Goal: Task Accomplishment & Management: Manage account settings

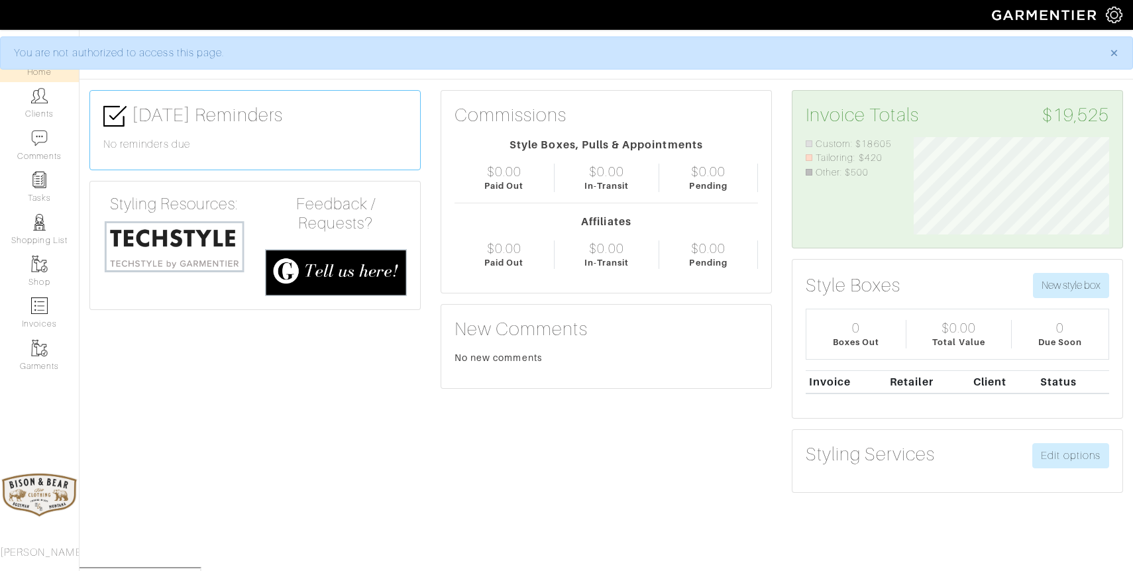
scroll to position [97, 215]
click at [34, 97] on img at bounding box center [39, 95] width 17 height 17
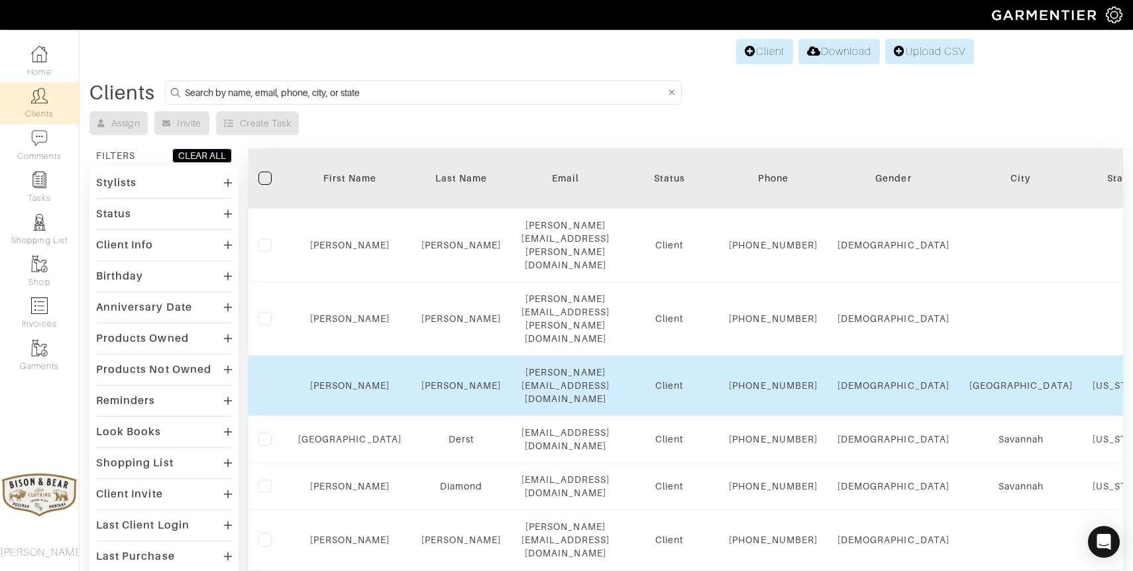
click at [441, 379] on div "Dawkins" at bounding box center [461, 385] width 80 height 13
click at [437, 380] on link "Dawkins" at bounding box center [461, 385] width 80 height 11
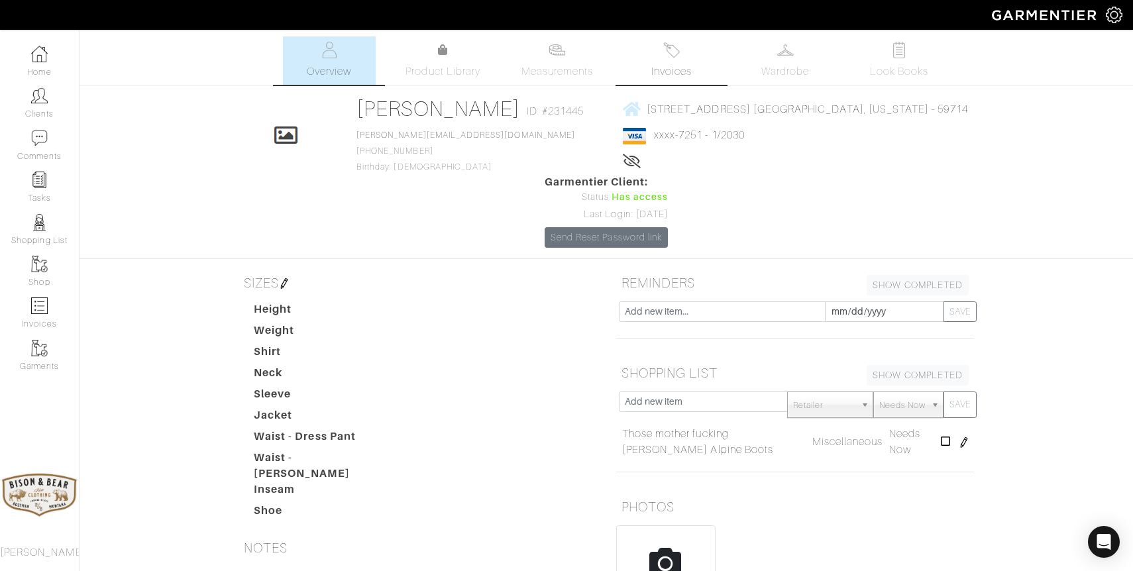
click at [666, 42] on img at bounding box center [671, 50] width 17 height 17
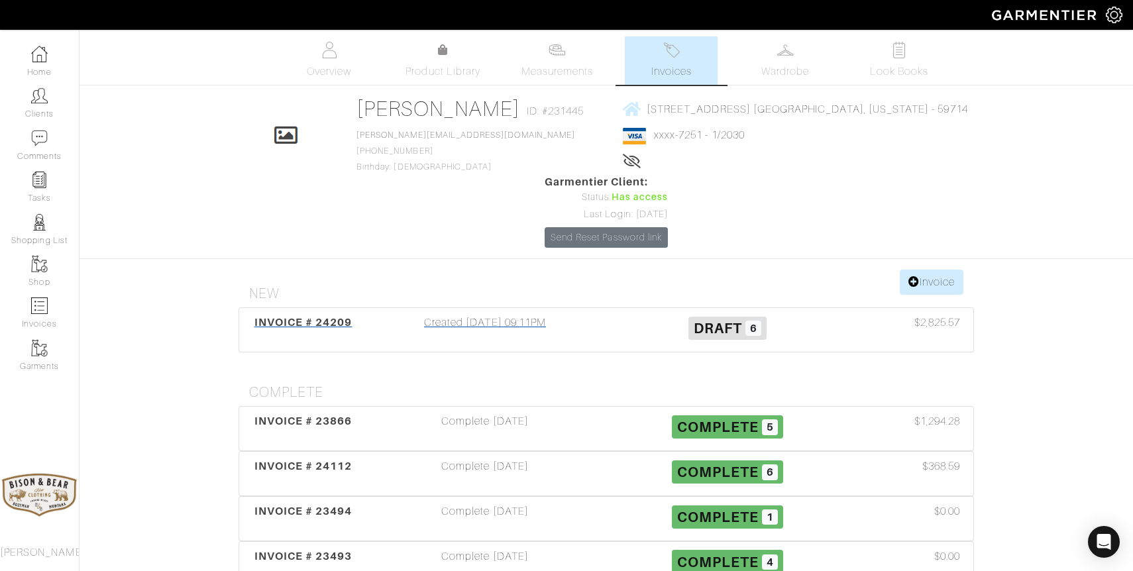
click at [514, 315] on div "Created 07/28/25 09:11PM" at bounding box center [485, 330] width 242 height 30
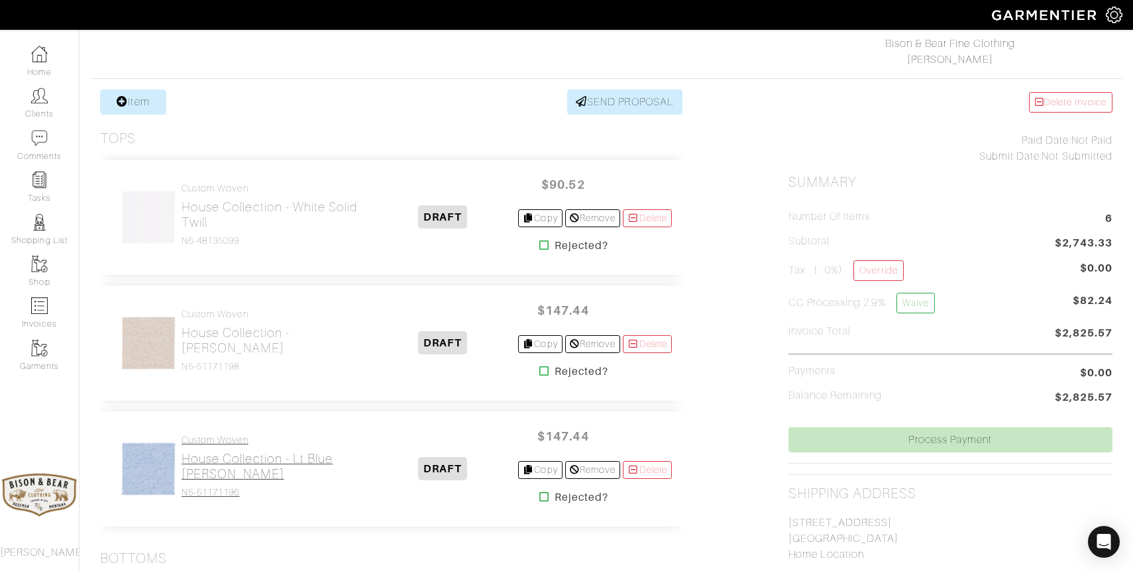
scroll to position [213, 0]
click at [210, 212] on h2 "House Collection - White Solid Twill" at bounding box center [274, 213] width 186 height 30
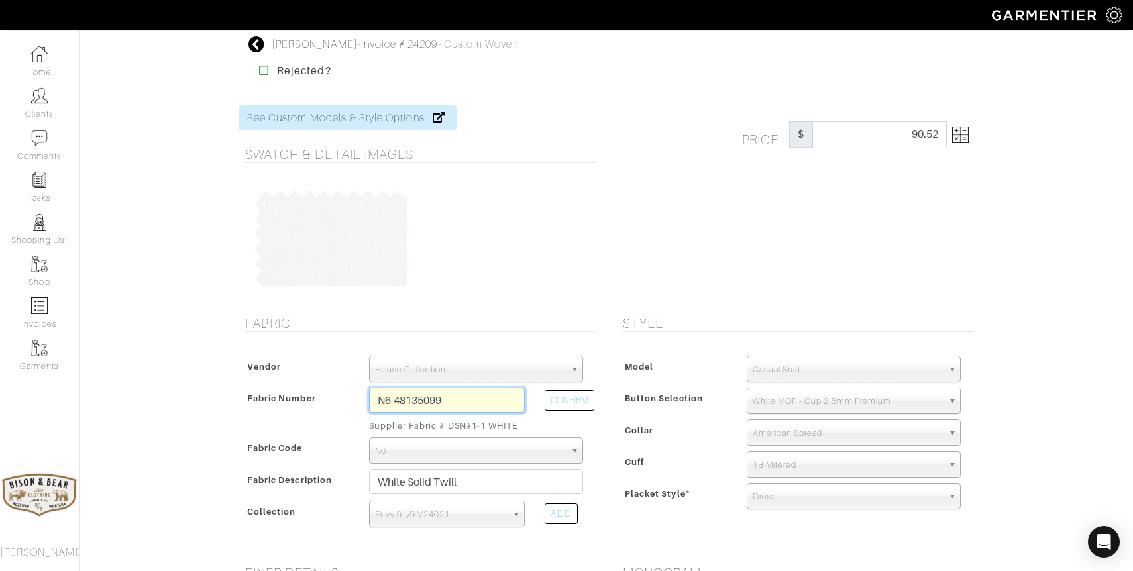
click at [444, 401] on input "N6-48135099" at bounding box center [447, 399] width 156 height 25
click at [444, 399] on input "N6-48135099" at bounding box center [447, 399] width 156 height 25
click at [566, 402] on button "CONFIRM" at bounding box center [569, 400] width 50 height 21
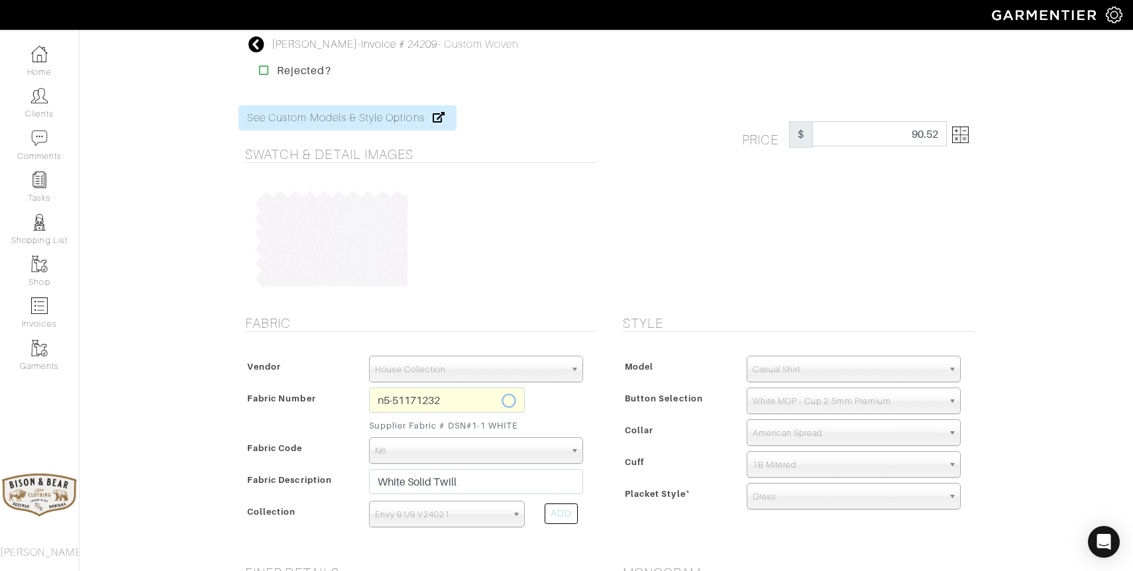
type input "N5-51171232"
select select "5587"
type input "Olive Comfort Twill"
select select
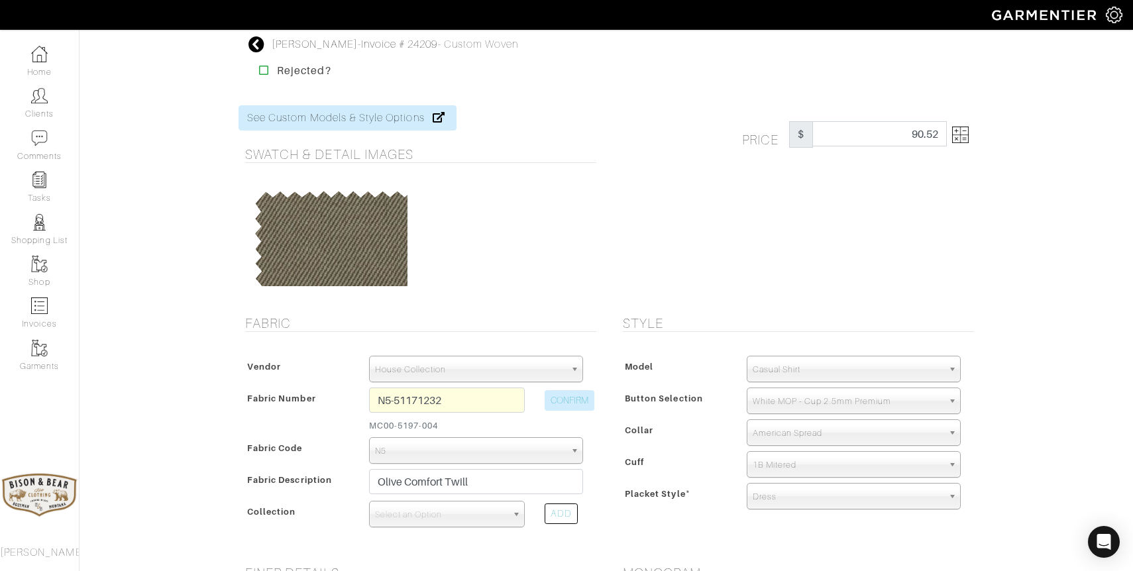
type input "88.46"
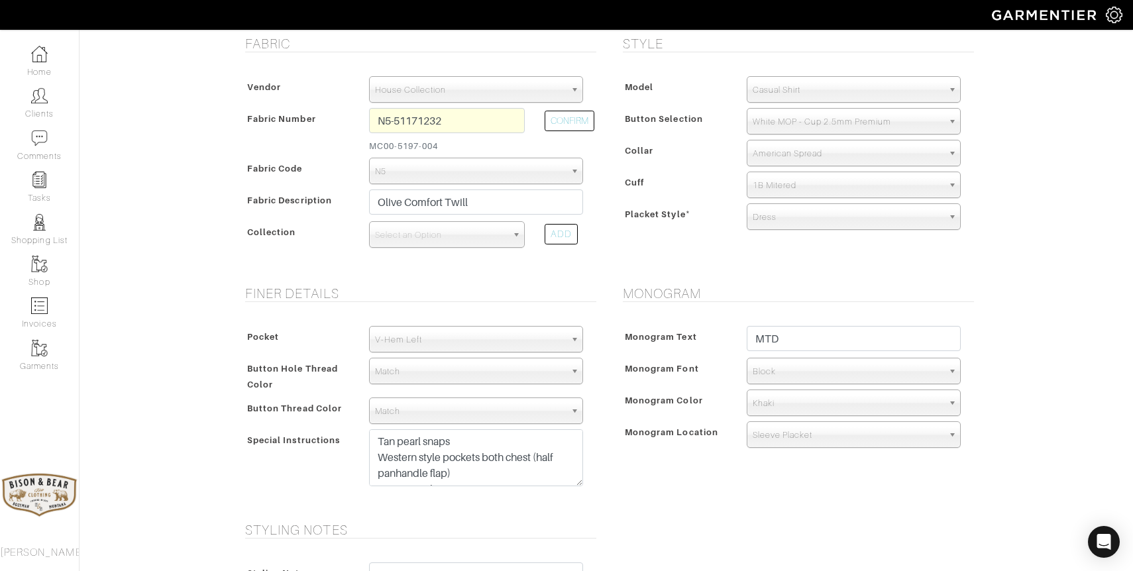
scroll to position [293, 0]
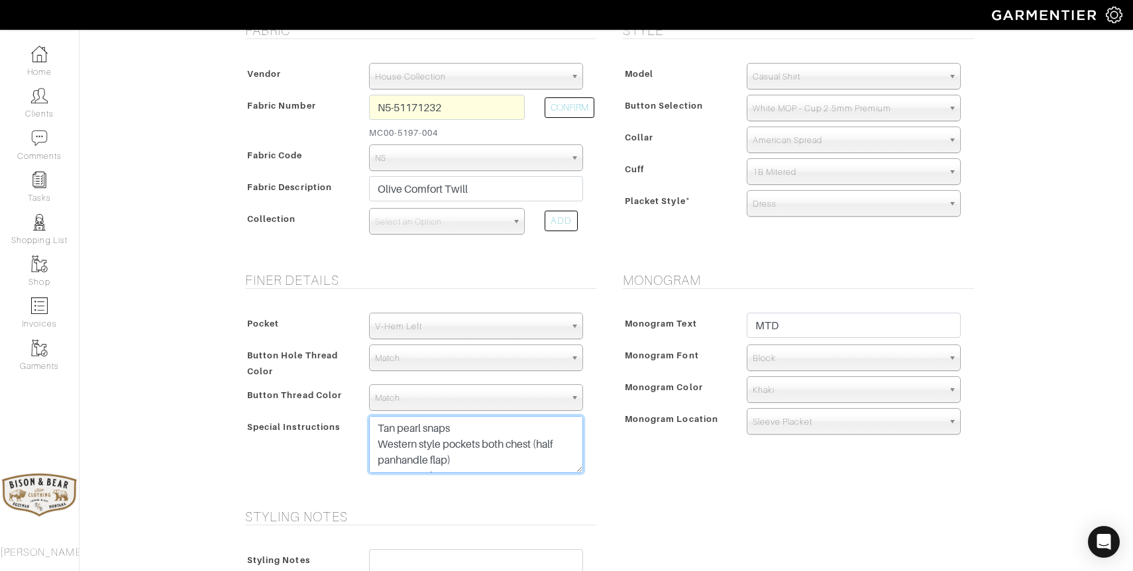
click at [476, 466] on textarea "Tan pearl snaps Western style pockets both chest (half panhandle flap) Western …" at bounding box center [476, 444] width 214 height 57
drag, startPoint x: 437, startPoint y: 460, endPoint x: 345, endPoint y: 380, distance: 121.6
click at [345, 380] on div "Pocket None V-Hem Left V-Hem Right V-Hem Left Button Hole Thread Color Match Au…" at bounding box center [417, 395] width 358 height 193
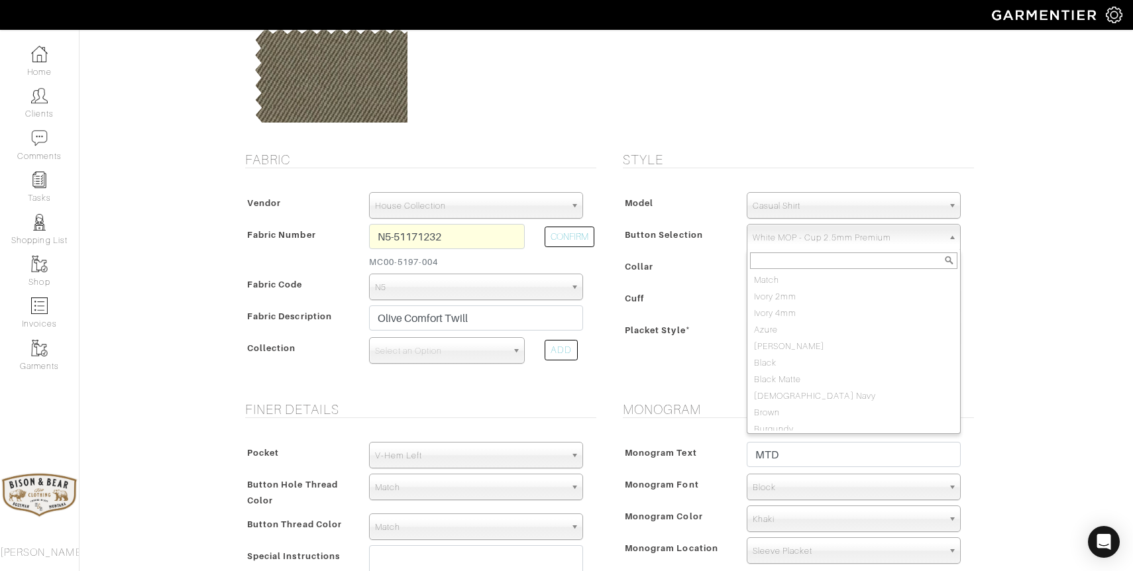
scroll to position [1017, 0]
click at [853, 236] on span "White MOP - Cup 2.5mm Premium" at bounding box center [847, 238] width 190 height 26
click at [803, 240] on span "White MOP - Cup 2.5mm Premium" at bounding box center [847, 238] width 190 height 26
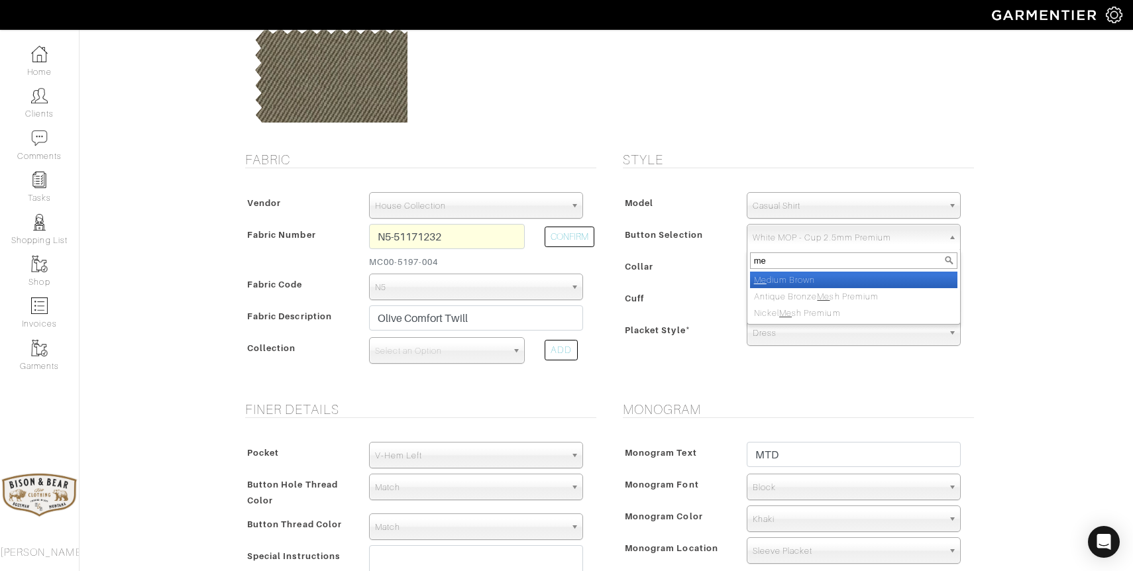
scroll to position [0, 0]
type input "medi"
select select "26"
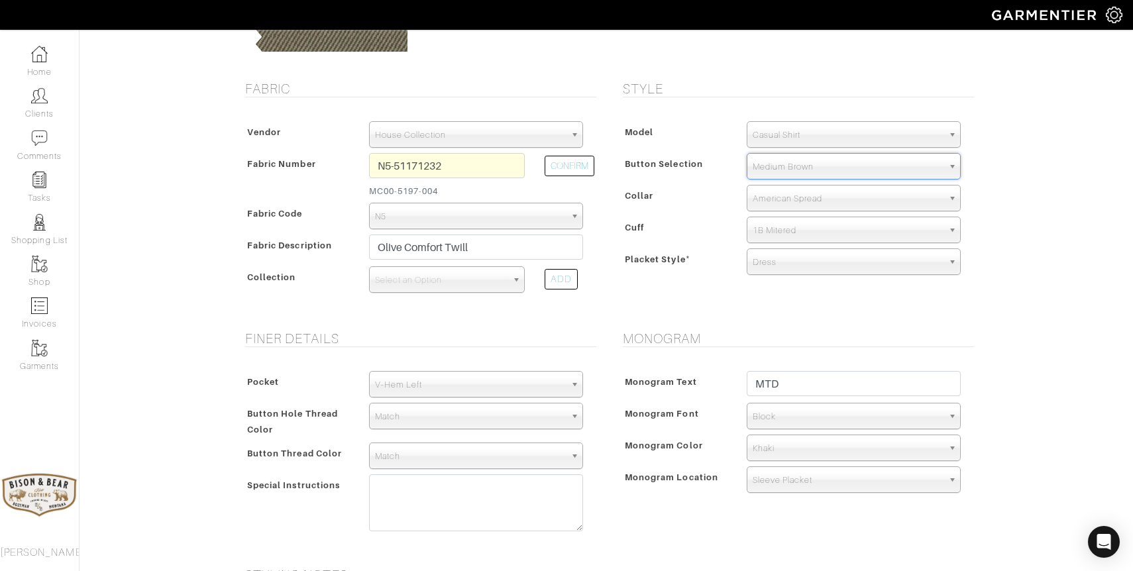
scroll to position [232, 0]
click at [801, 207] on span "American Spread" at bounding box center [847, 201] width 190 height 26
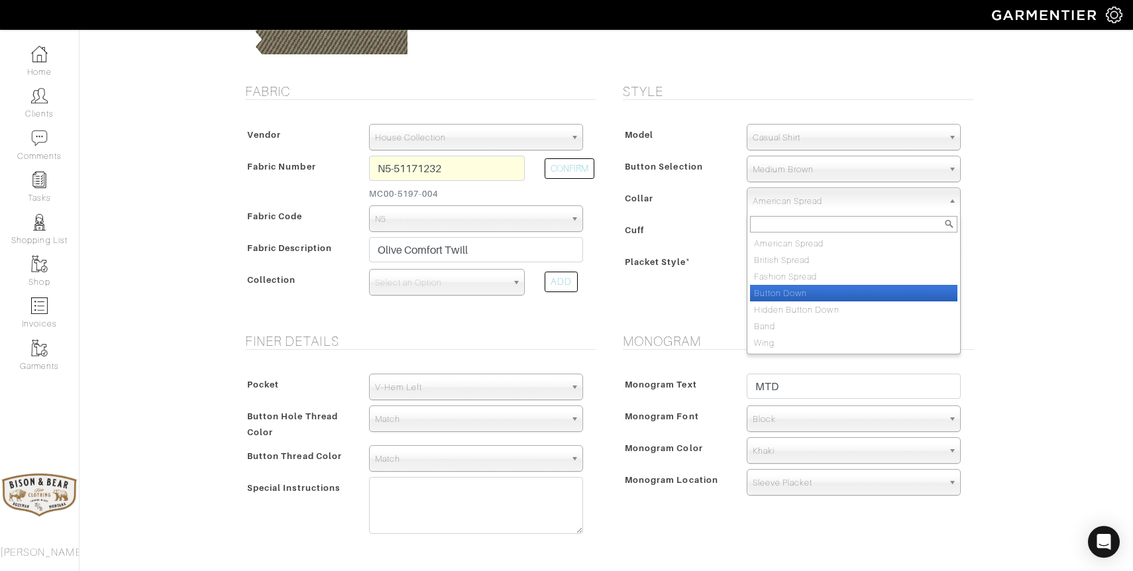
click at [807, 290] on li "Button Down" at bounding box center [853, 293] width 207 height 17
select select "Button Down"
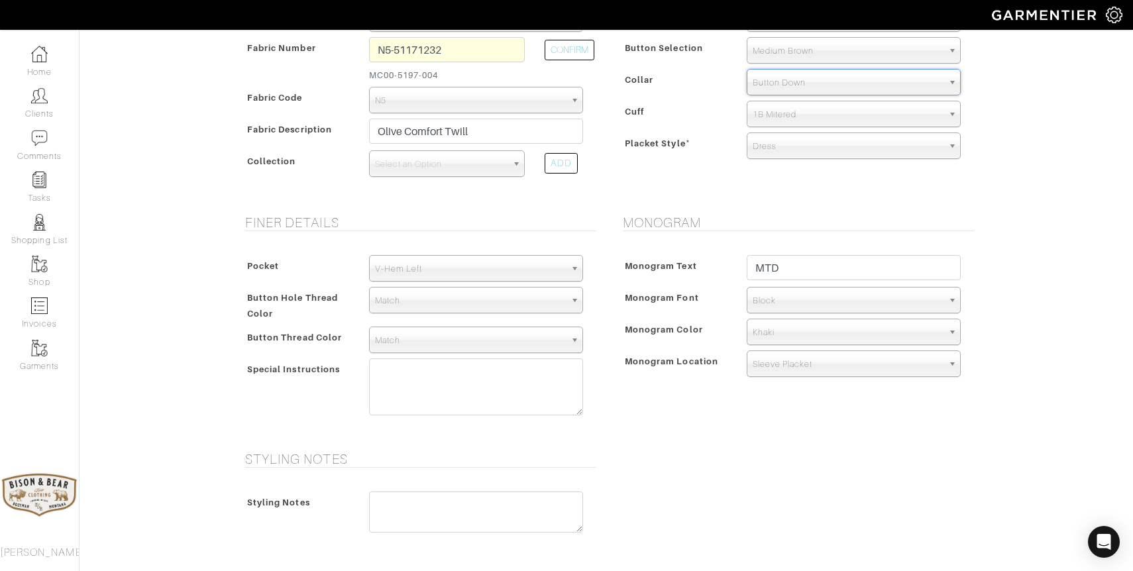
scroll to position [352, 0]
click at [774, 330] on span "Khaki" at bounding box center [847, 330] width 190 height 26
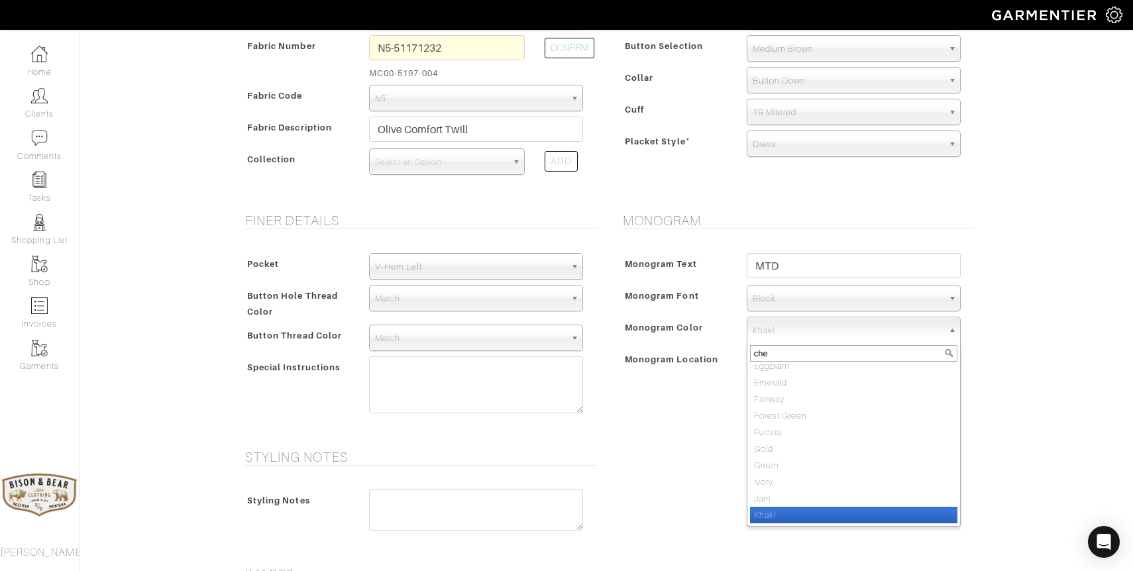
scroll to position [0, 0]
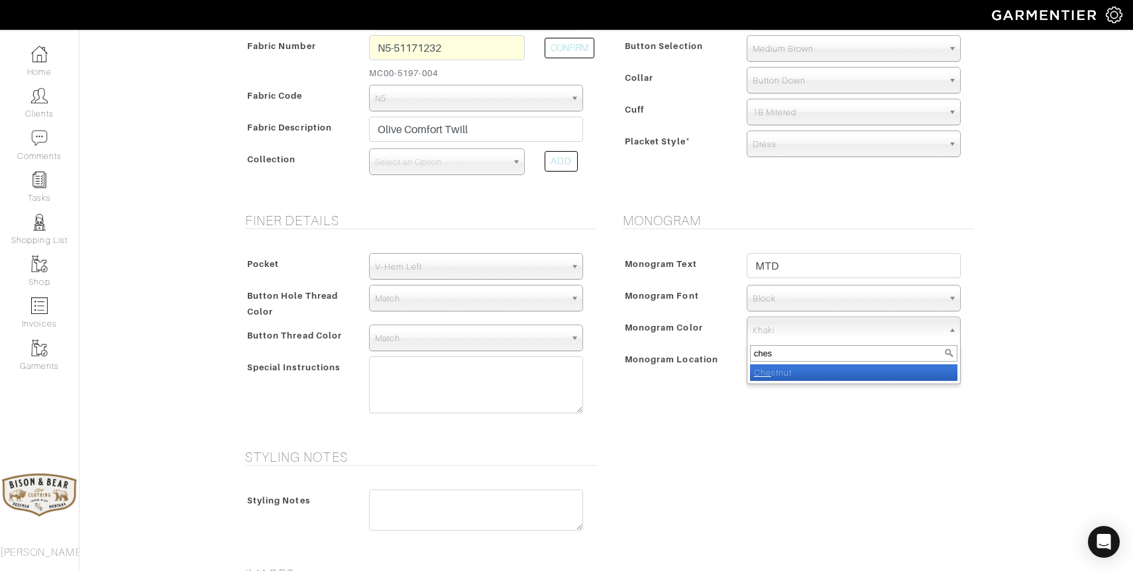
type input "chest"
select select "47"
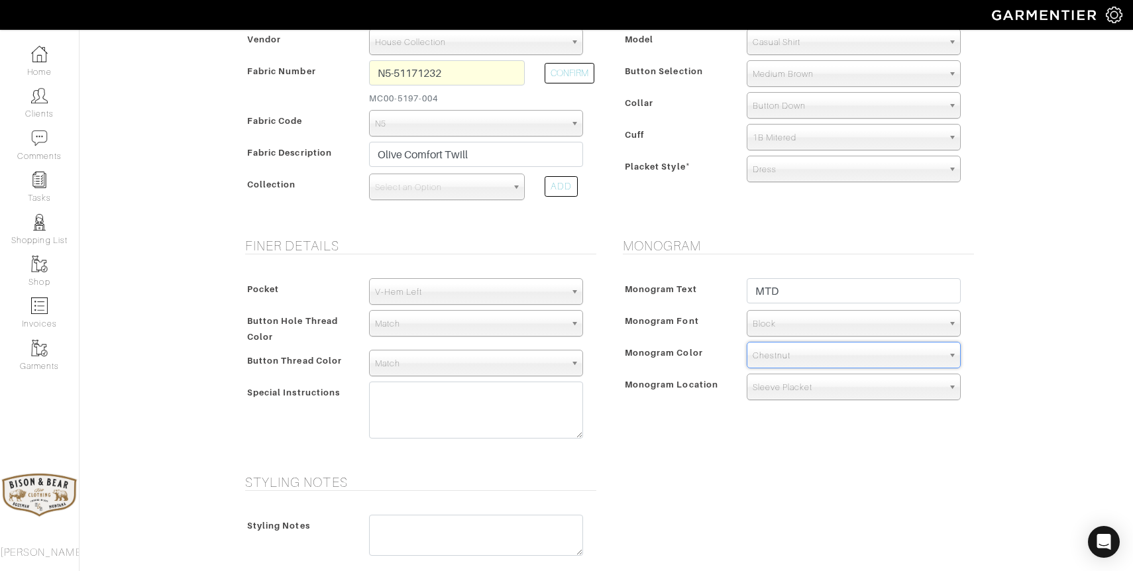
scroll to position [329, 0]
click at [483, 293] on span "V-Hem Left" at bounding box center [470, 291] width 190 height 26
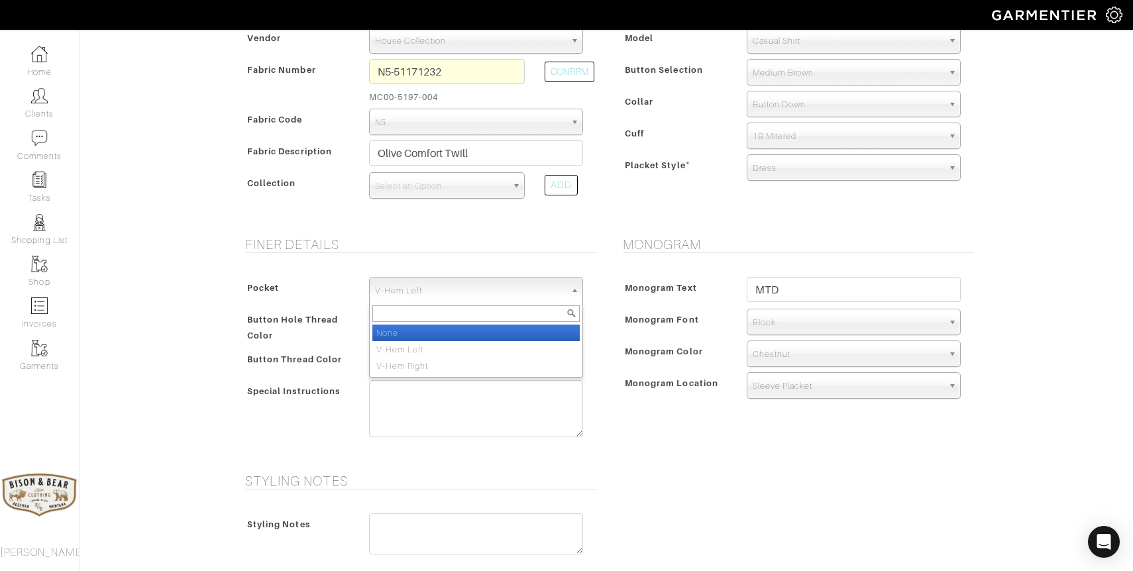
click at [413, 330] on li "None" at bounding box center [475, 333] width 207 height 17
select select "None"
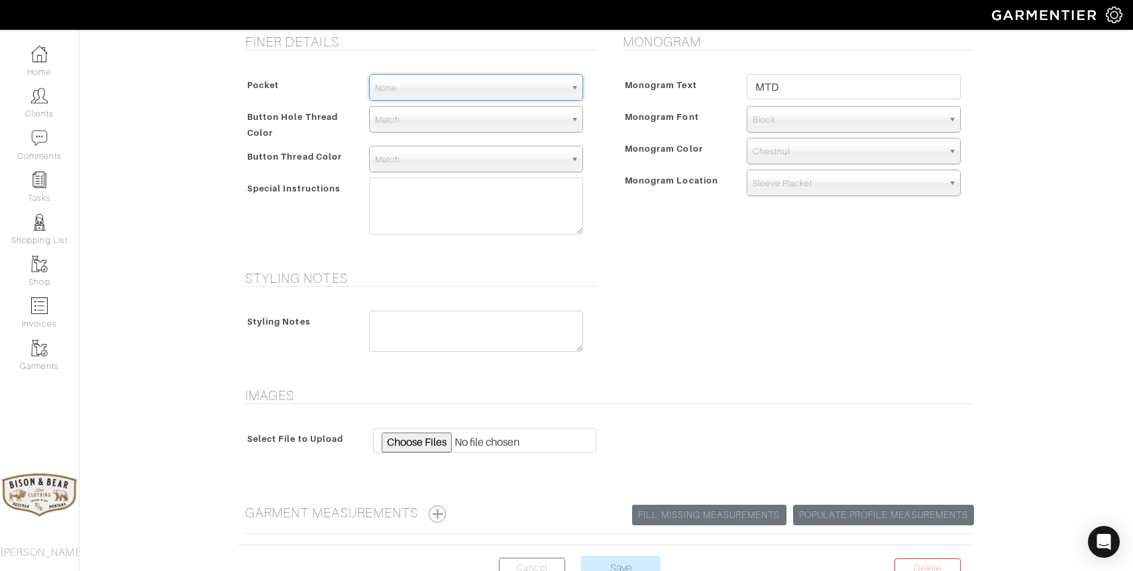
scroll to position [620, 0]
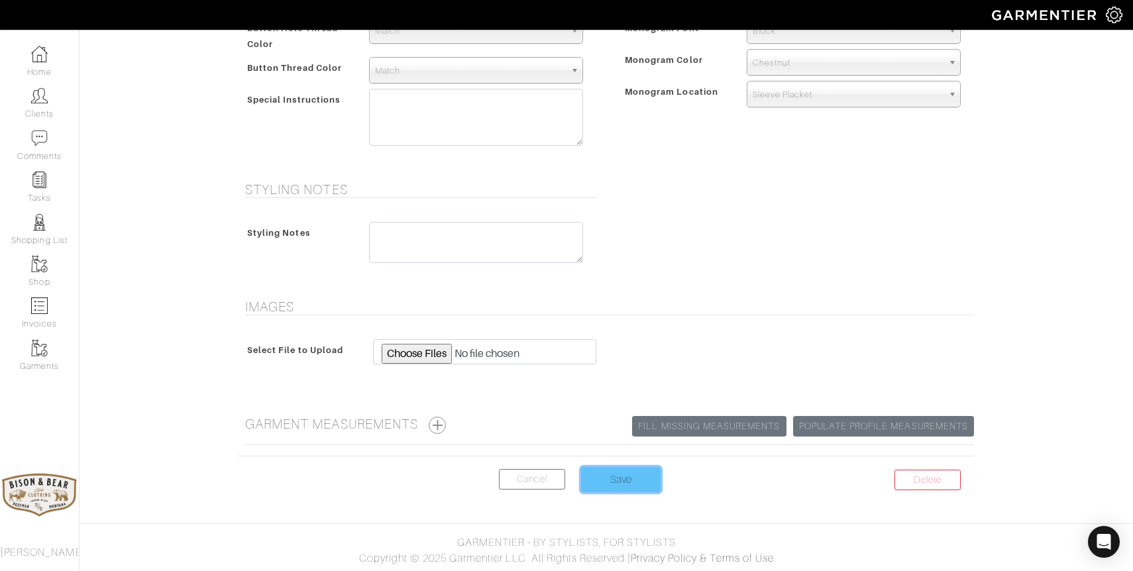
click at [623, 476] on input "Save" at bounding box center [620, 479] width 79 height 25
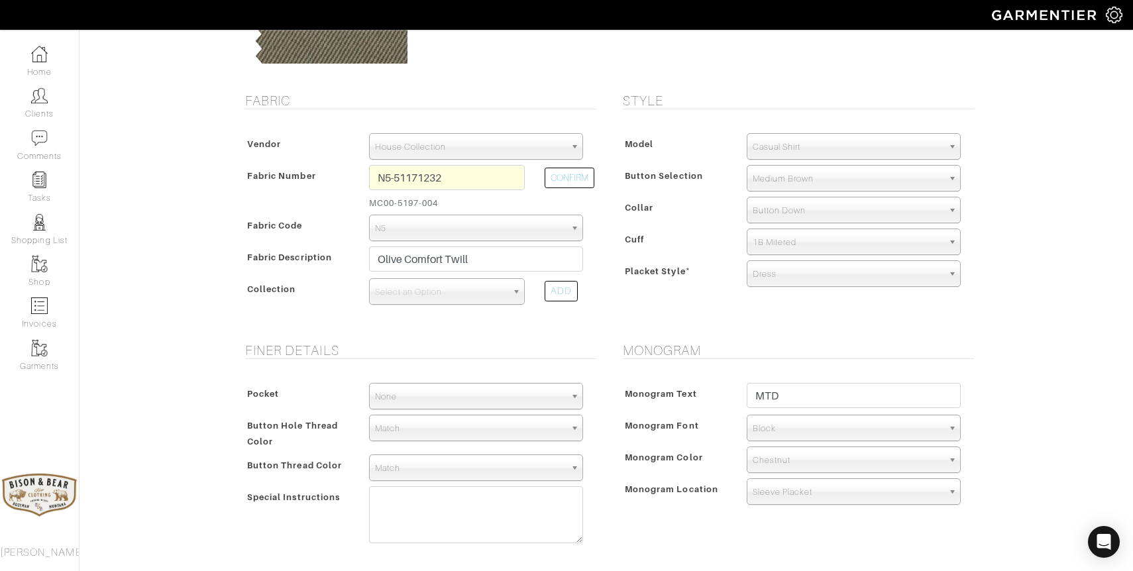
scroll to position [212, 0]
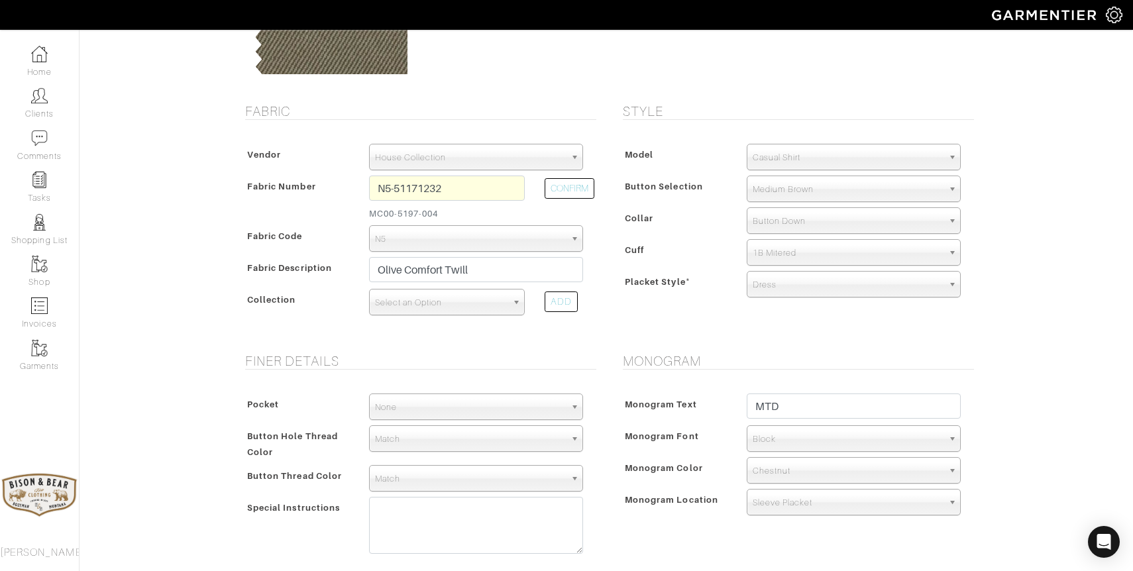
click at [472, 307] on span "Select an Option" at bounding box center [441, 302] width 132 height 26
type input "puro"
click at [458, 439] on li "Puro Autumn Cool V25072" at bounding box center [446, 444] width 149 height 17
select select "1133"
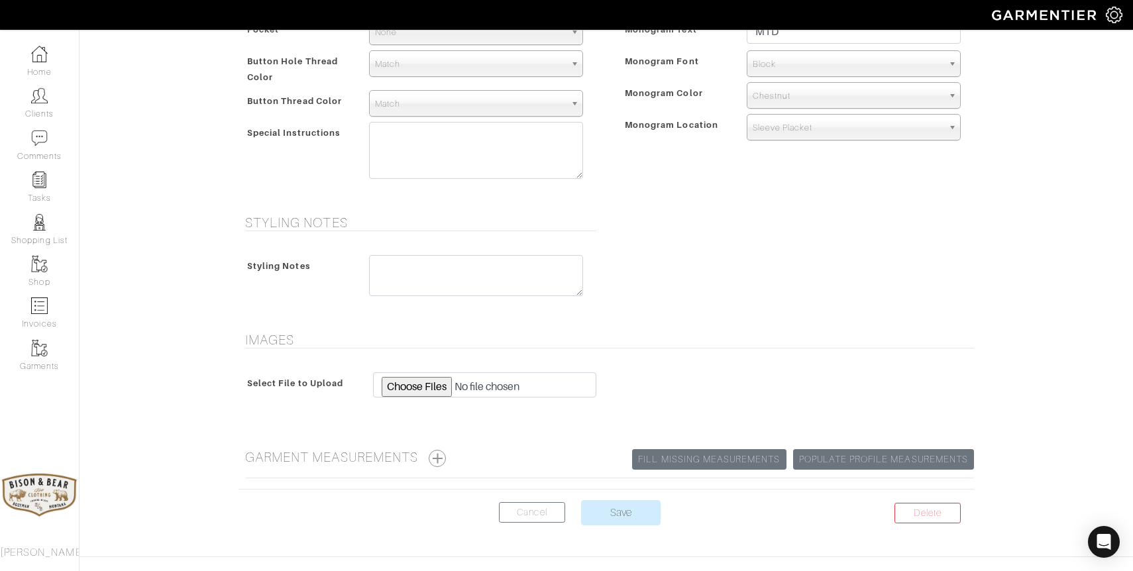
scroll to position [598, 0]
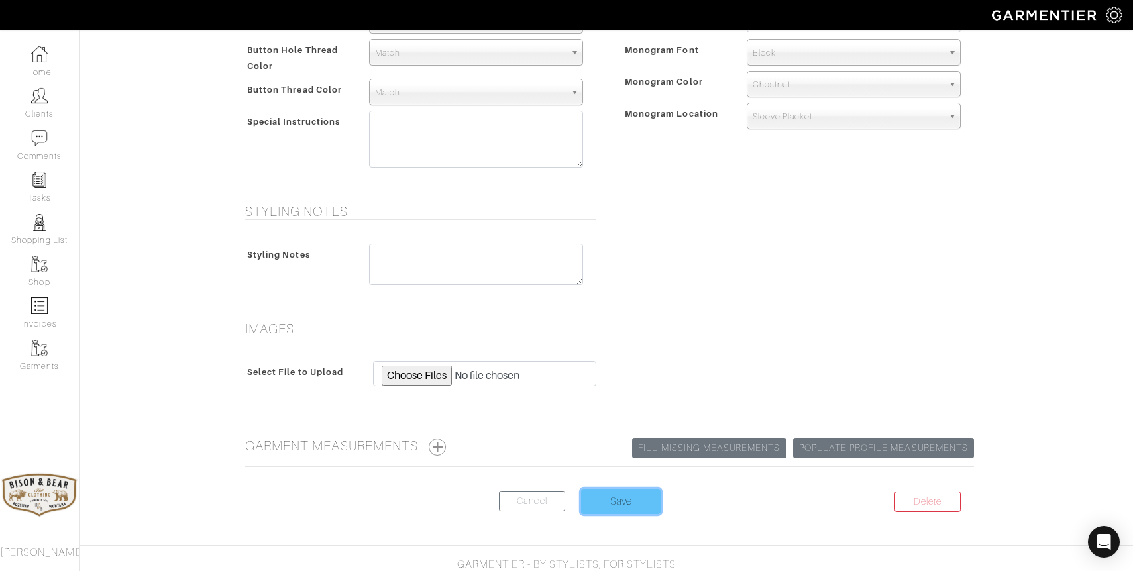
click at [621, 500] on input "Save" at bounding box center [620, 501] width 79 height 25
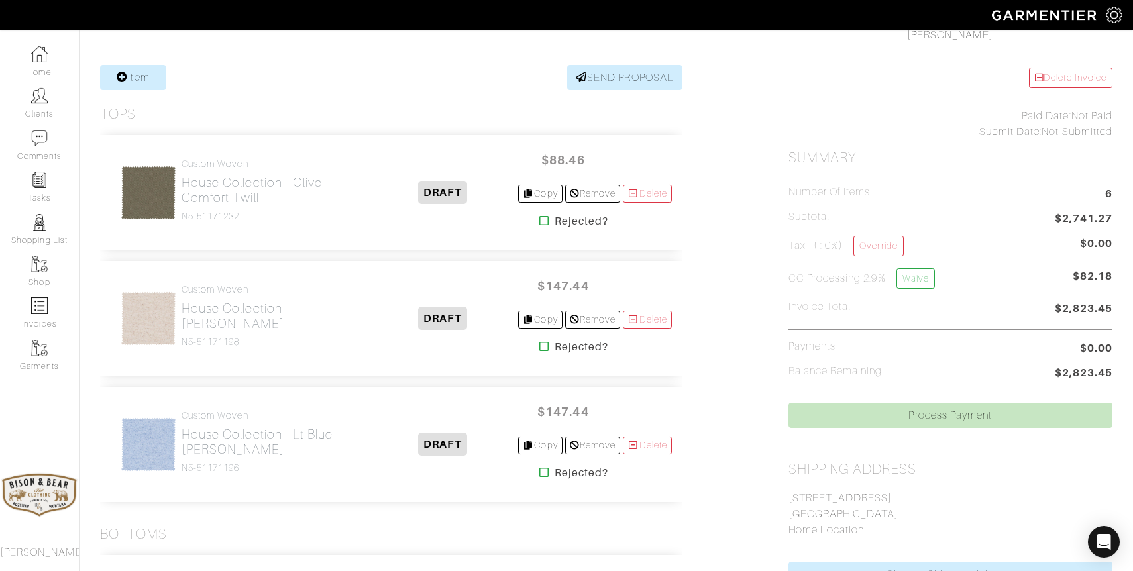
scroll to position [238, 0]
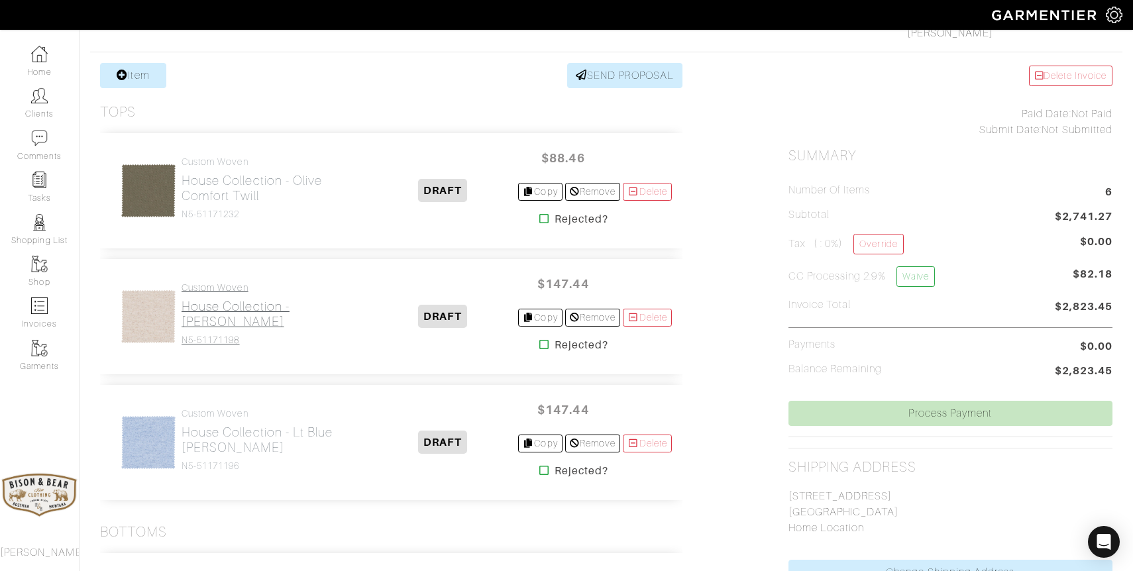
click at [221, 311] on h2 "House Collection - [PERSON_NAME]" at bounding box center [274, 314] width 186 height 30
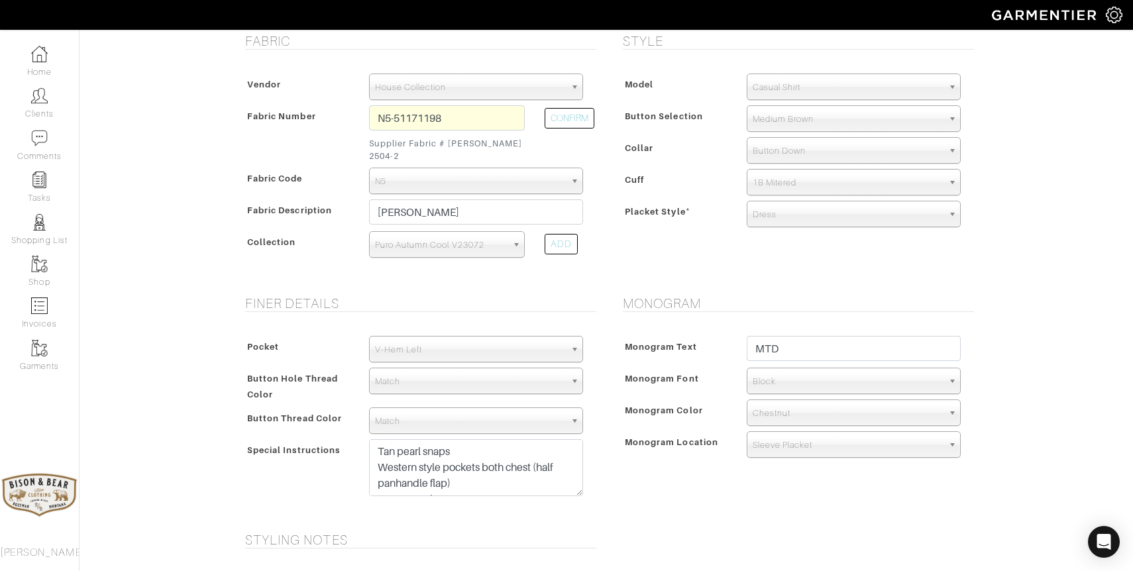
scroll to position [283, 0]
click at [473, 470] on textarea "Tan pearl snaps Western style pockets both chest (half panhandle flap) Western …" at bounding box center [476, 467] width 214 height 57
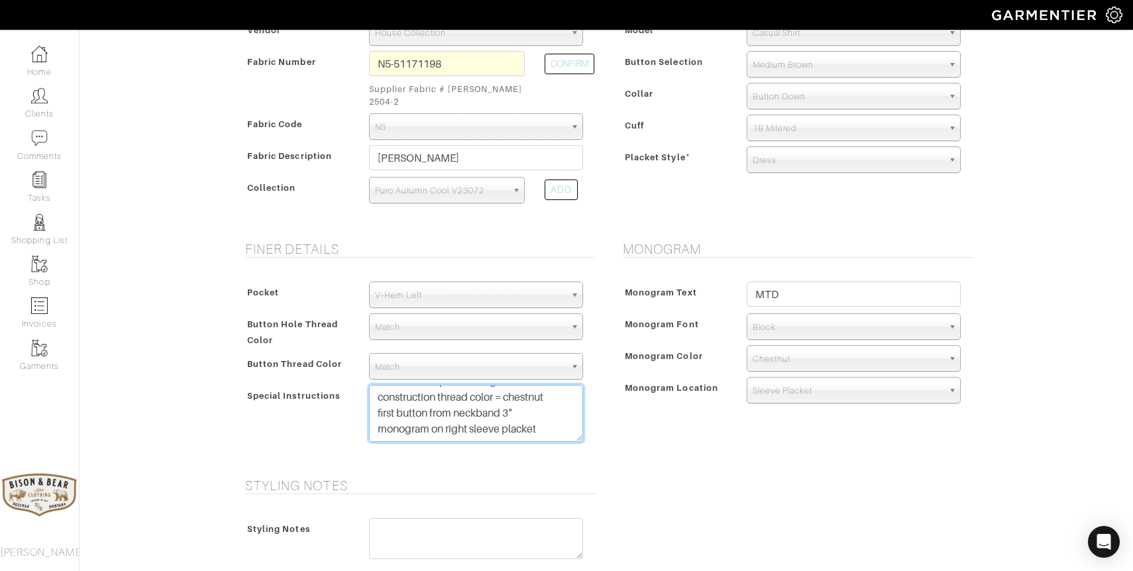
scroll to position [350, 0]
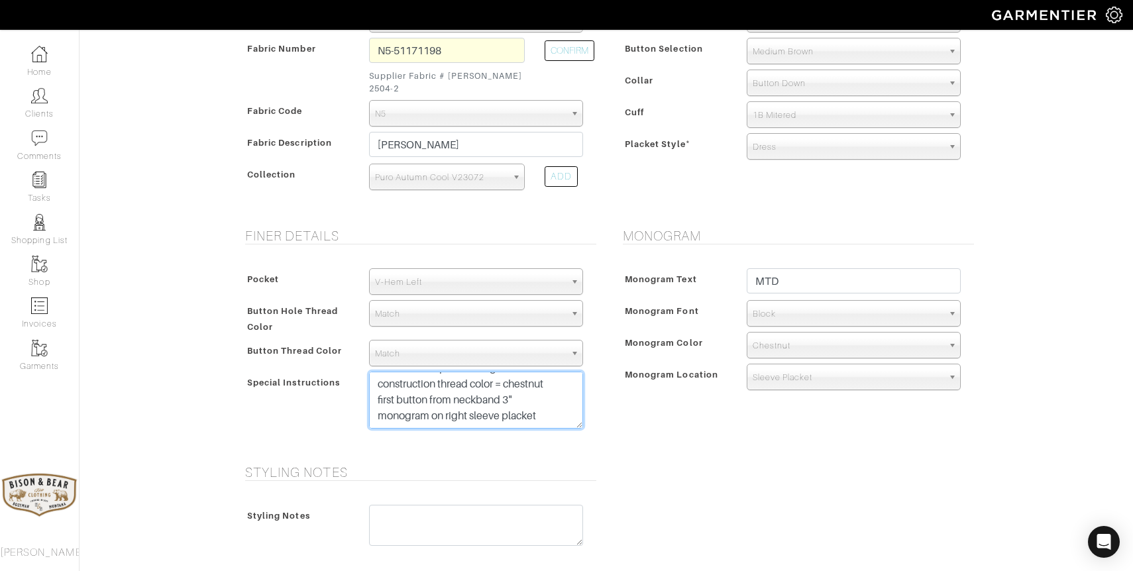
click at [556, 409] on textarea "Tan pearl snaps Western style pockets both chest (half panhandle flap) Western …" at bounding box center [476, 400] width 214 height 57
click at [435, 403] on textarea "Tan pearl snaps Western style pockets both chest (half panhandle flap) Western …" at bounding box center [476, 400] width 214 height 57
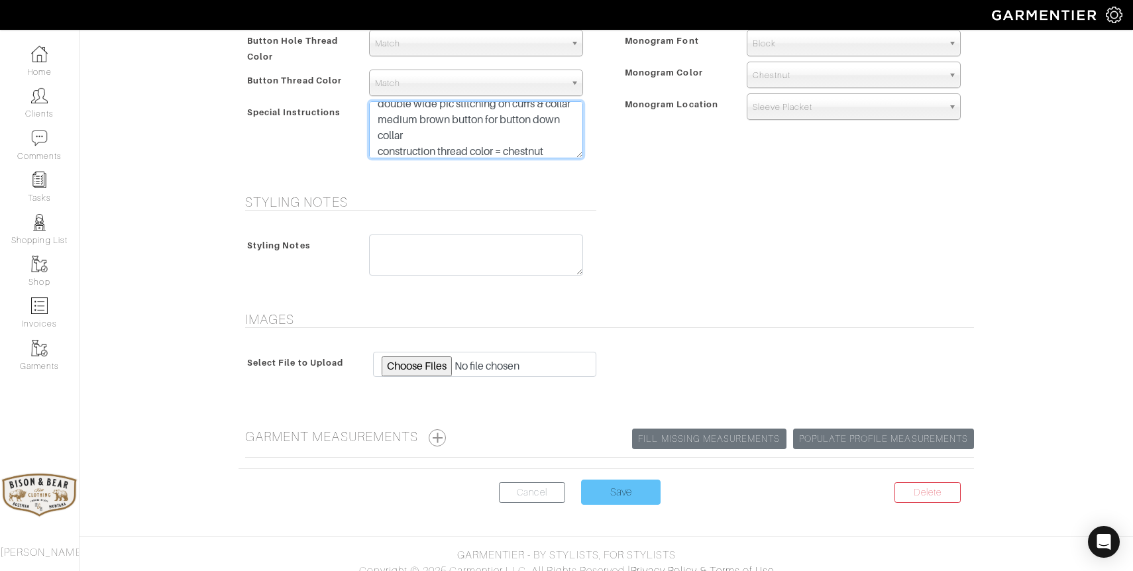
type textarea "Tan pearl snaps Western style pockets both chest (half panhandle flap) Western …"
click at [621, 480] on input "Save" at bounding box center [620, 492] width 79 height 25
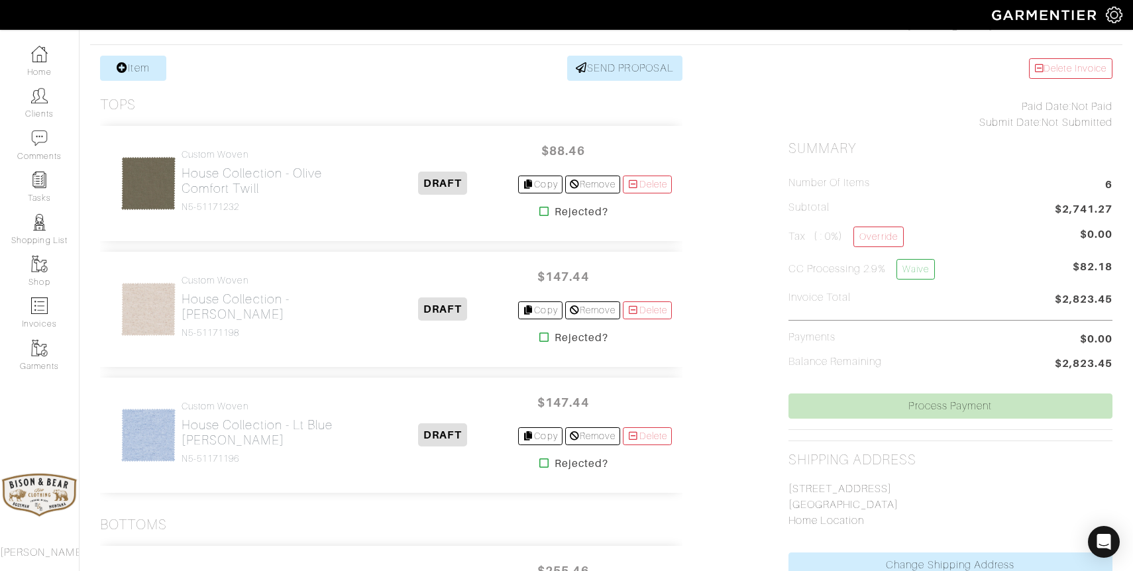
scroll to position [250, 0]
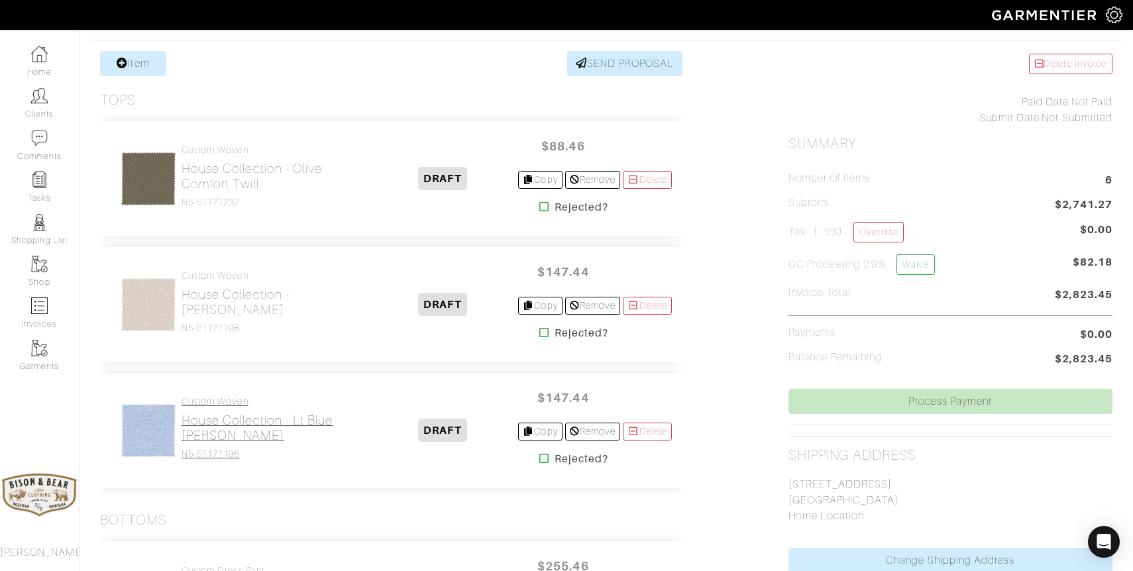
click at [205, 427] on h2 "House Collection - Lt Blue [PERSON_NAME]" at bounding box center [274, 428] width 186 height 30
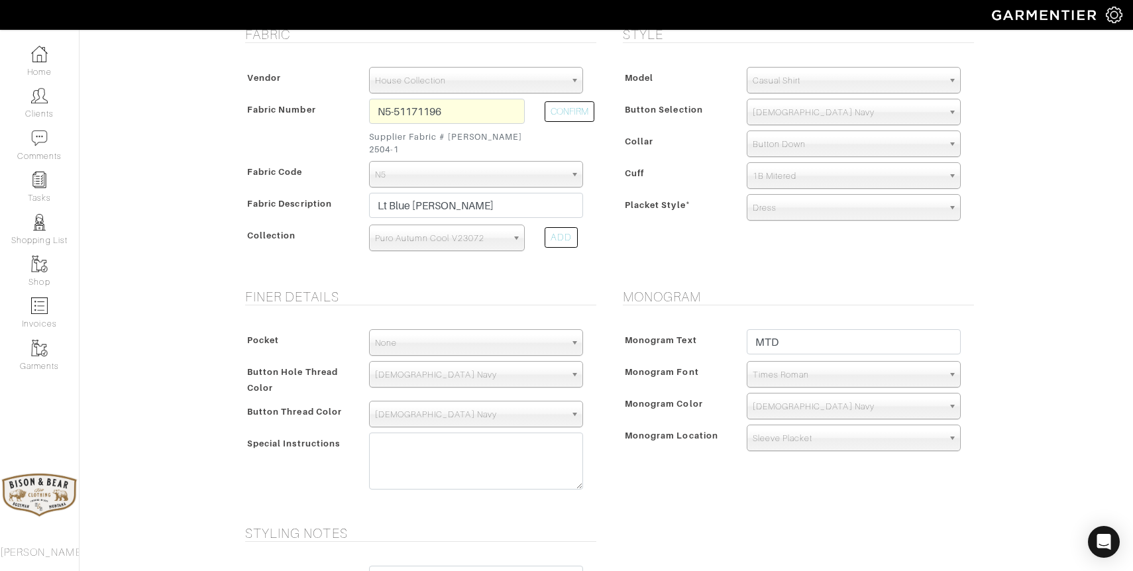
scroll to position [291, 0]
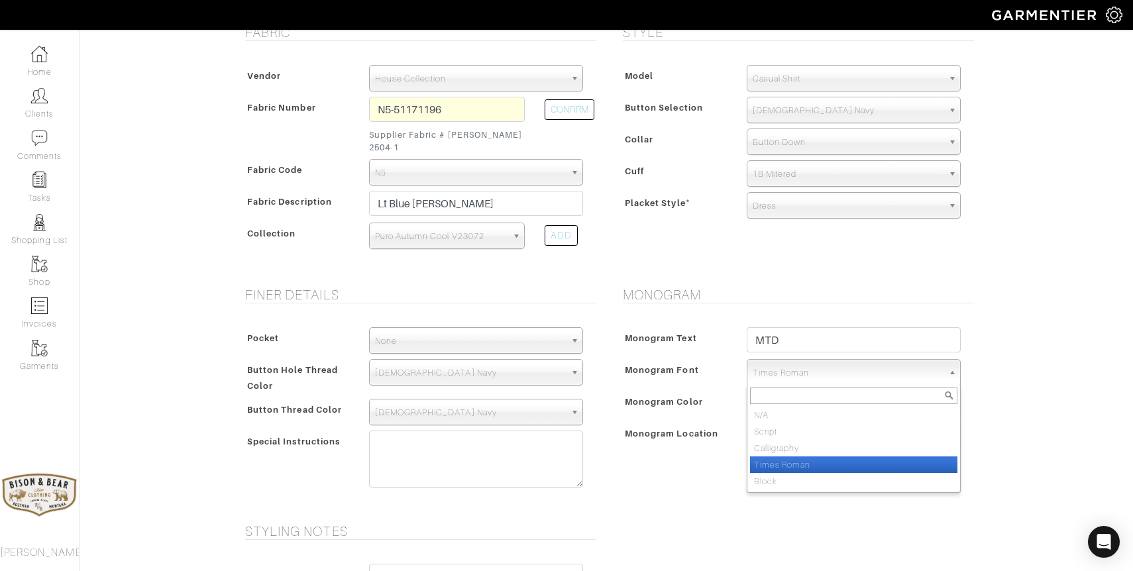
click at [824, 364] on span "Times Roman" at bounding box center [847, 373] width 190 height 26
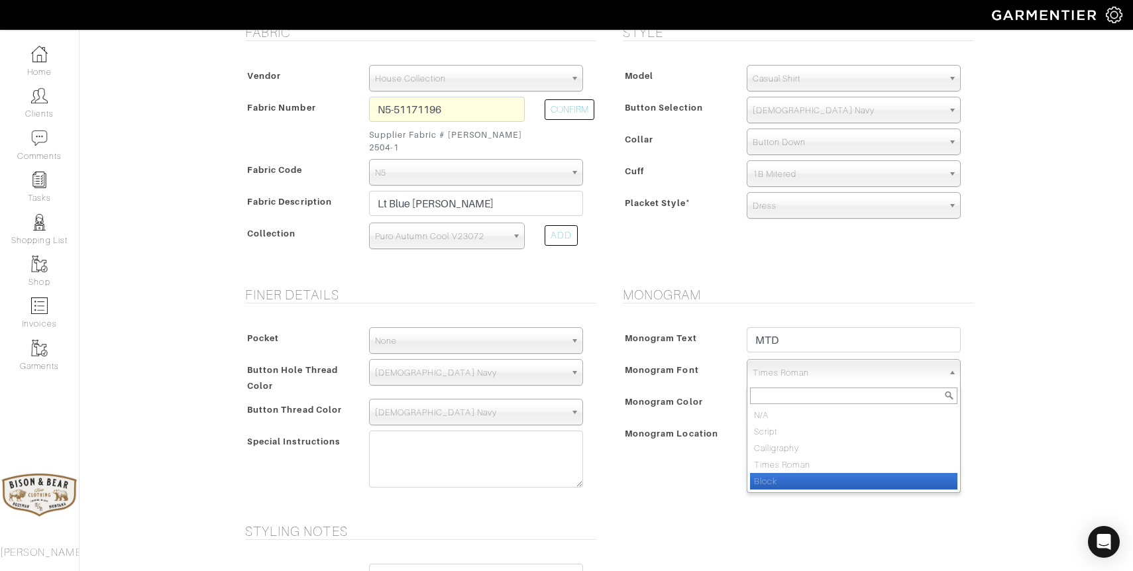
click at [774, 473] on li "Block" at bounding box center [853, 481] width 207 height 17
select select "Block"
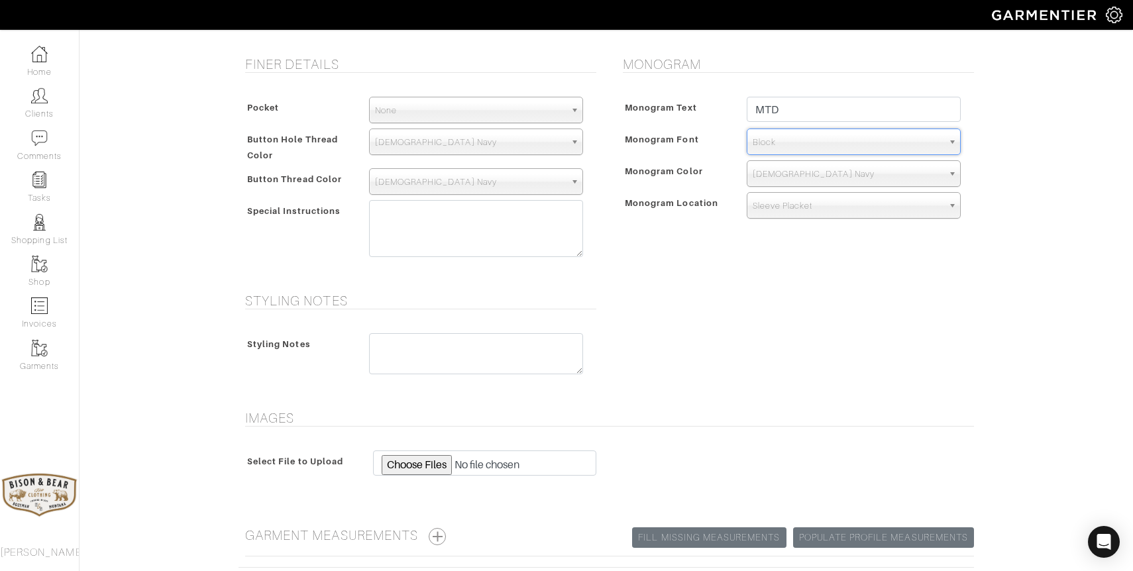
scroll to position [549, 0]
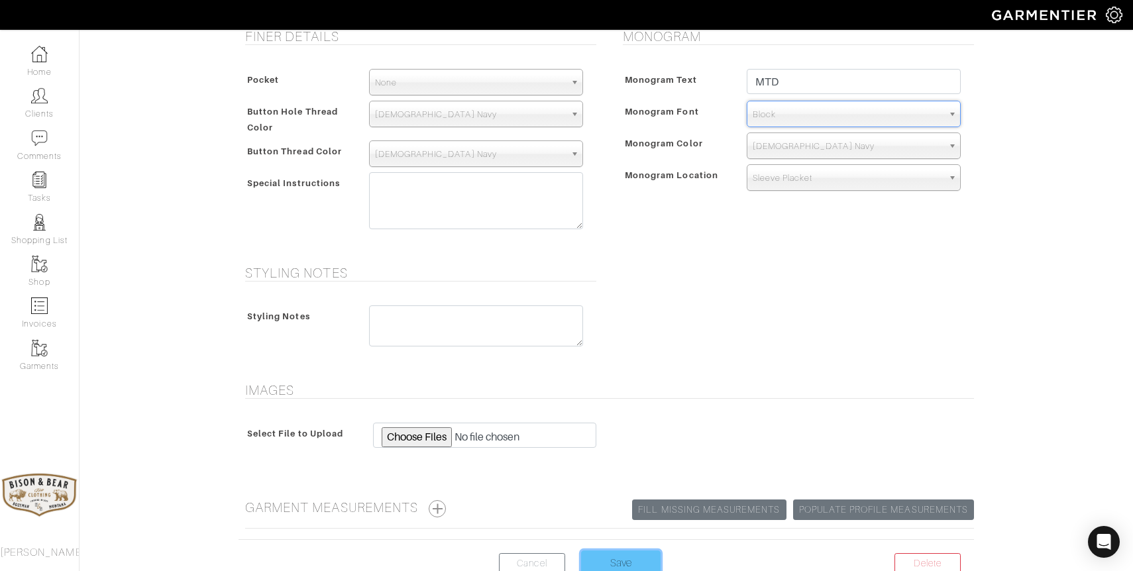
click at [598, 550] on input "Save" at bounding box center [620, 562] width 79 height 25
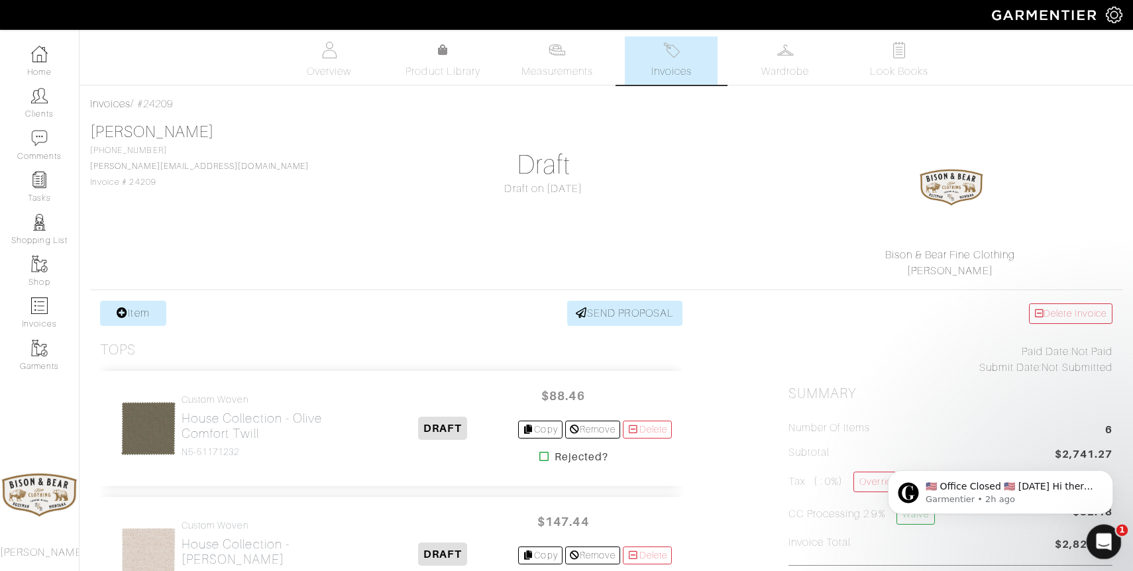
click at [1100, 534] on icon "Open Intercom Messenger" at bounding box center [1102, 540] width 22 height 22
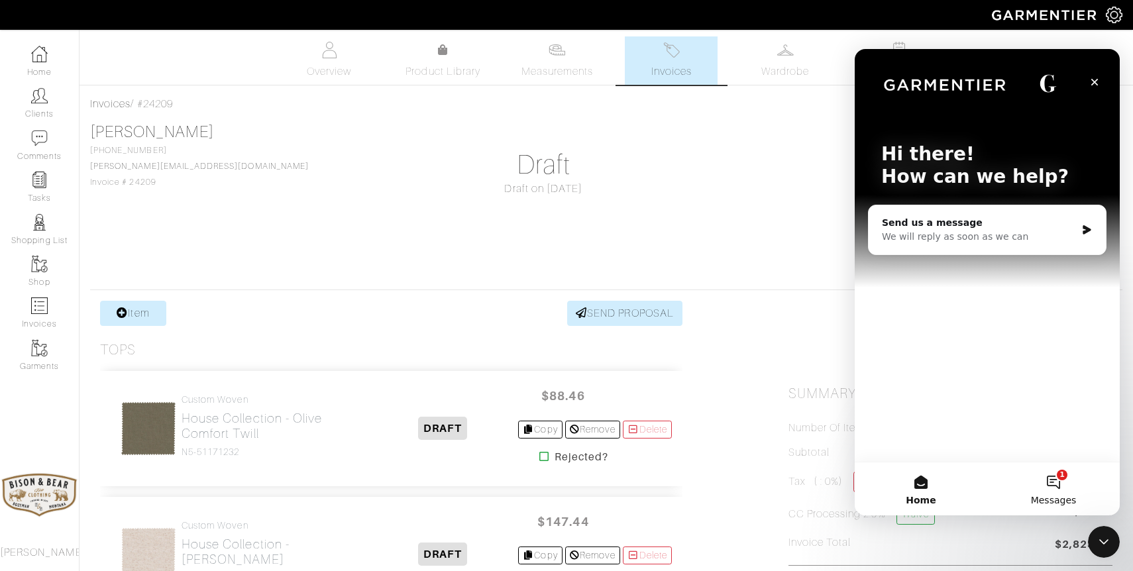
click at [1064, 481] on button "1 Messages" at bounding box center [1053, 488] width 132 height 53
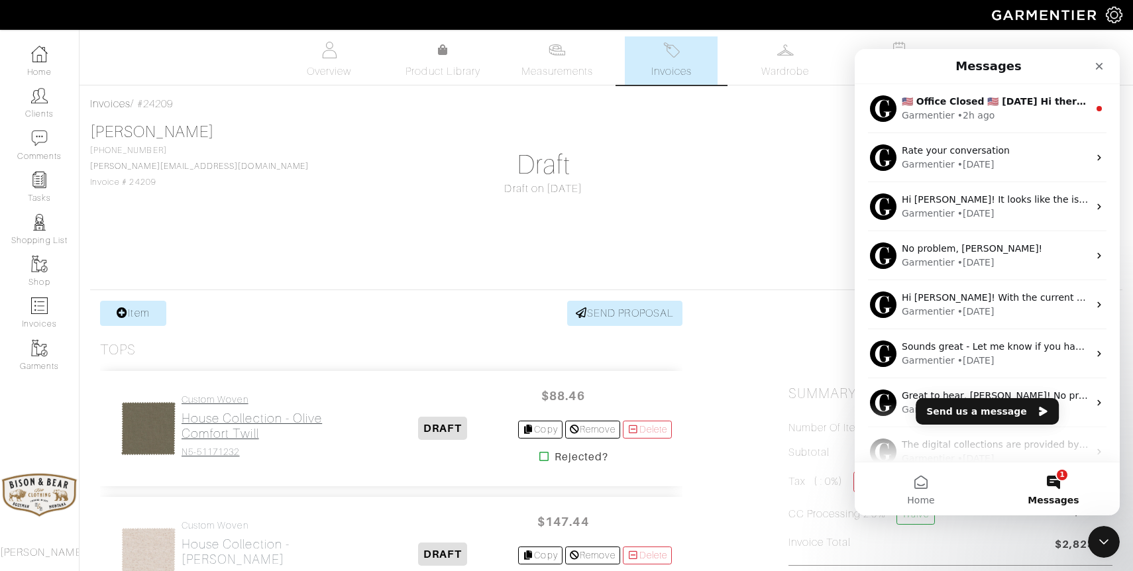
click at [223, 429] on h2 "House Collection - Olive Comfort Twill" at bounding box center [274, 426] width 186 height 30
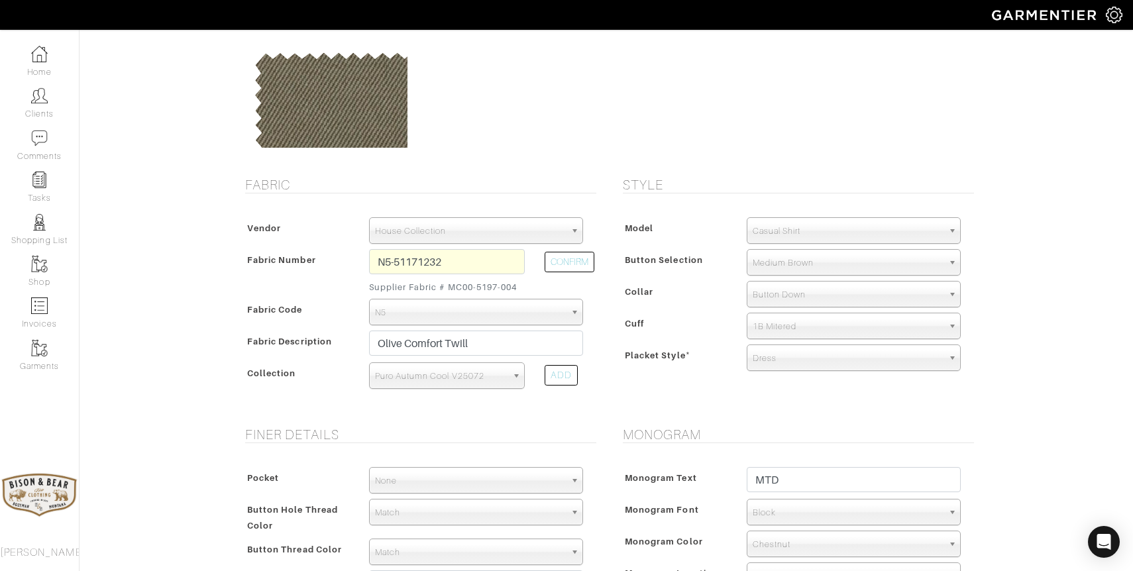
scroll to position [193, 0]
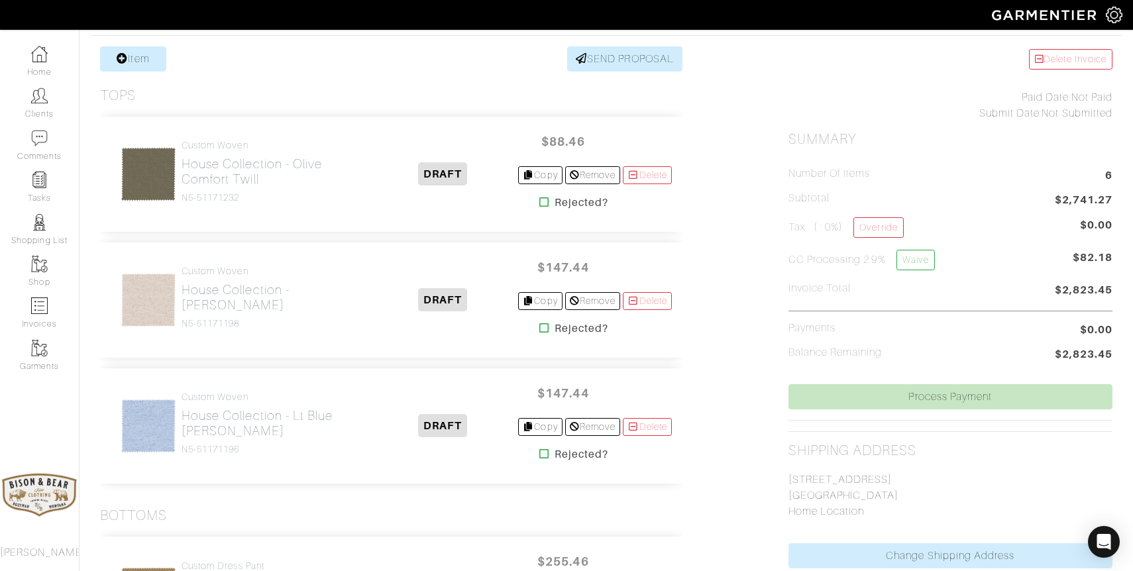
scroll to position [255, 0]
click at [238, 415] on h2 "House Collection - Lt Blue [PERSON_NAME]" at bounding box center [274, 422] width 186 height 30
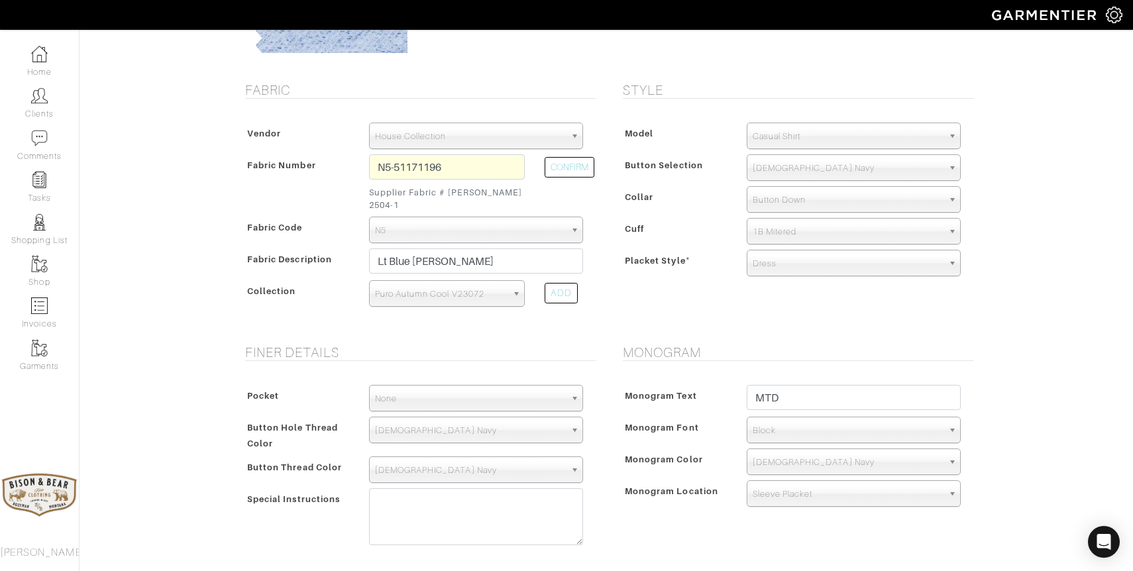
scroll to position [238, 0]
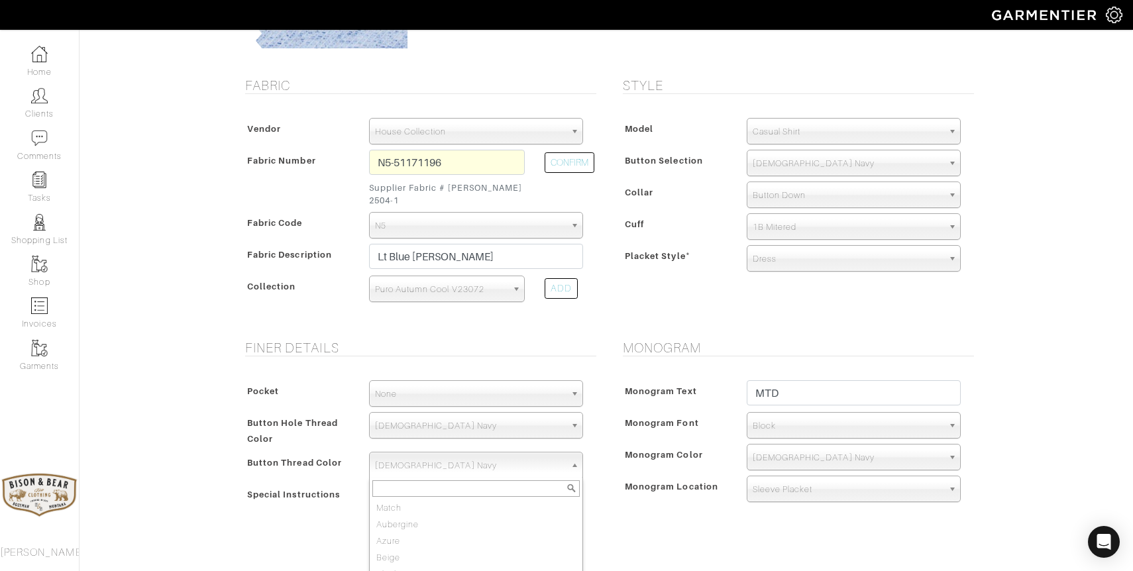
click at [427, 456] on span "[DEMOGRAPHIC_DATA] Navy" at bounding box center [470, 465] width 190 height 26
type input "light"
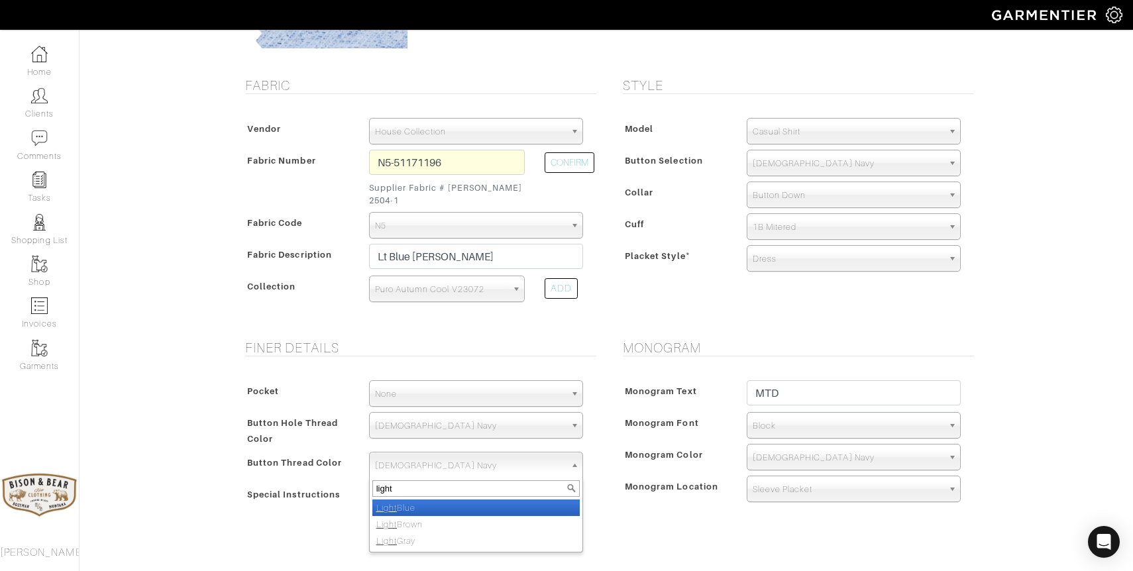
select select "70"
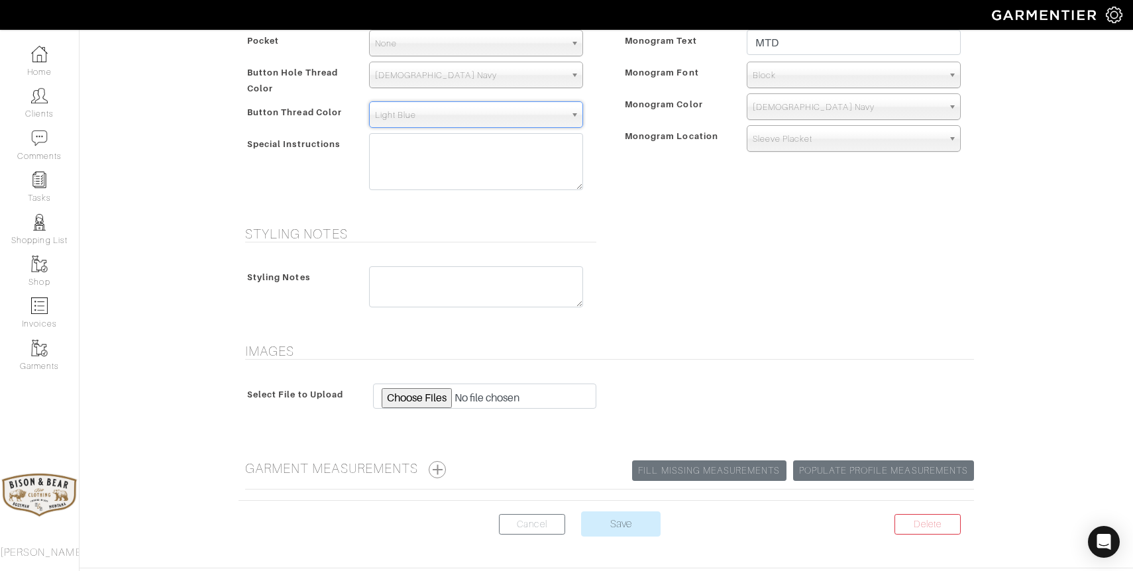
scroll to position [620, 0]
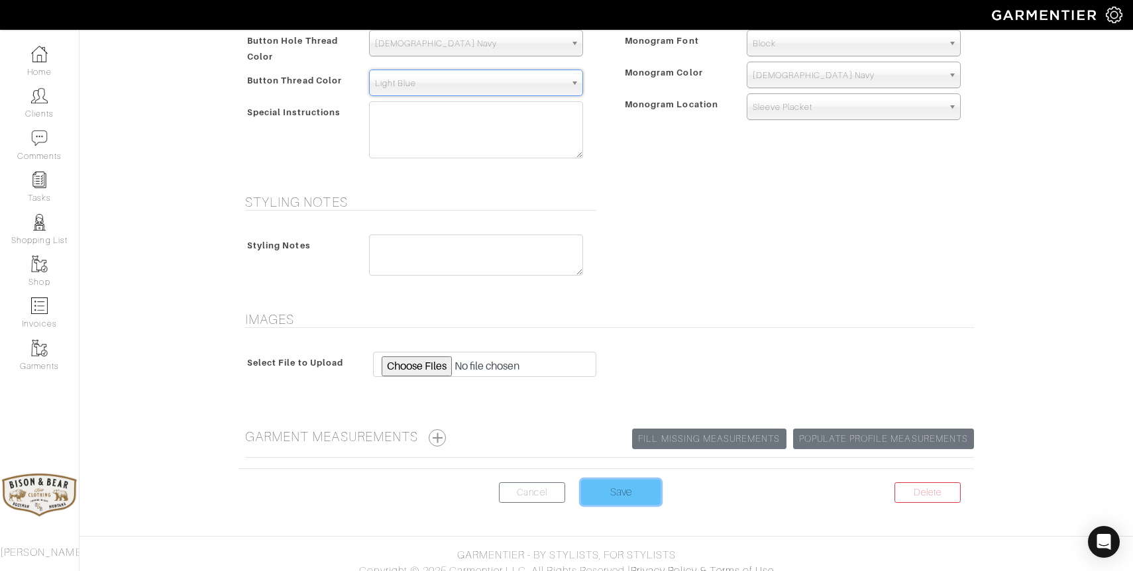
click at [616, 480] on input "Save" at bounding box center [620, 492] width 79 height 25
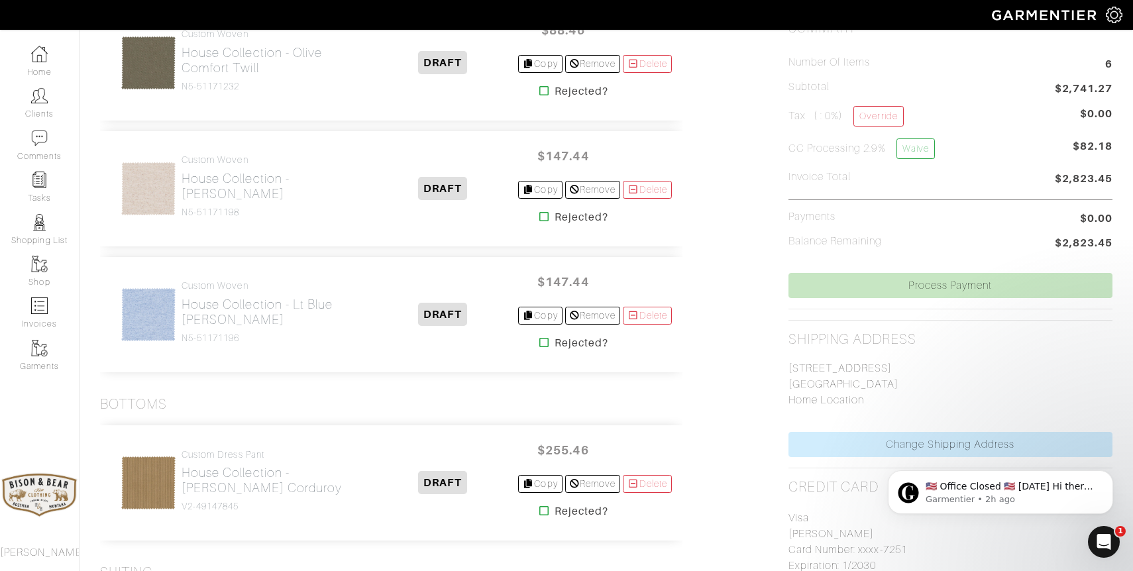
scroll to position [366, 0]
click at [956, 488] on p "​🇺🇸 Office Closed 🇺🇸 [DATE] Hi there, In observance of [DATE], our office will …" at bounding box center [1010, 486] width 171 height 13
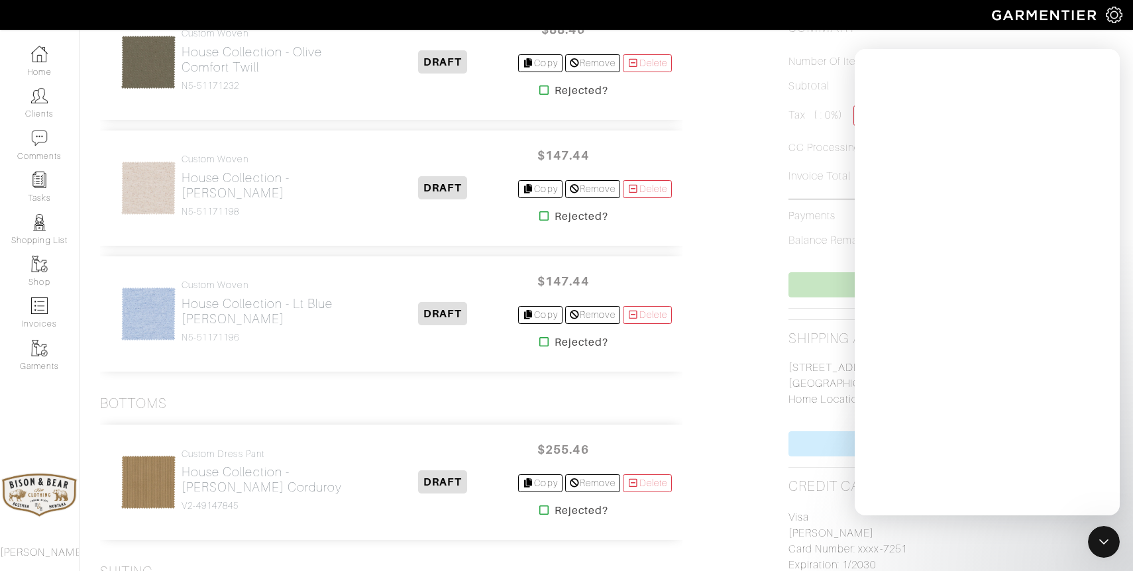
scroll to position [0, 0]
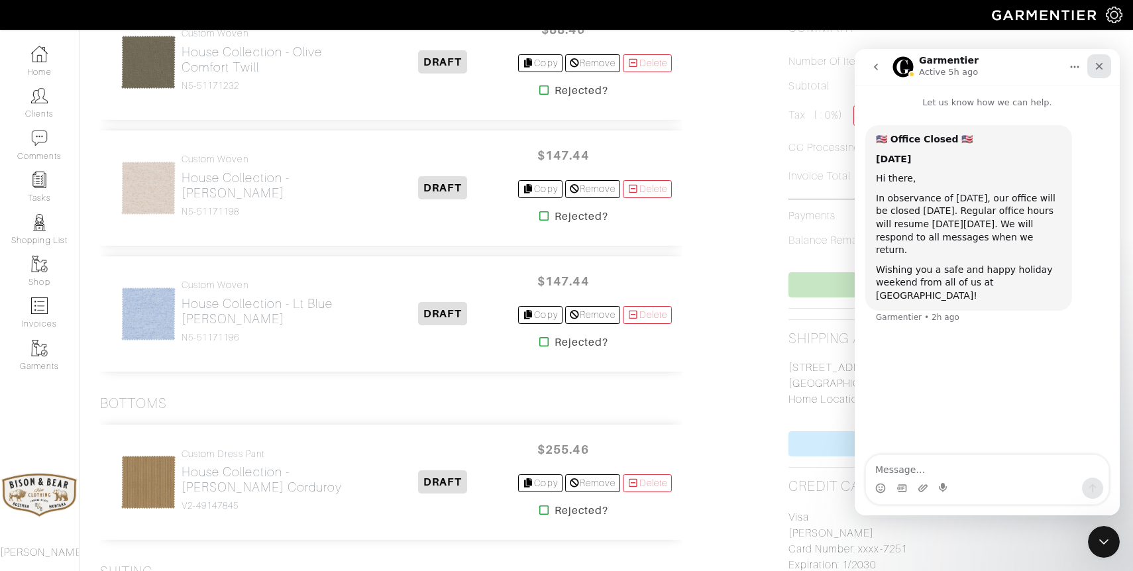
click at [1097, 59] on div "Close" at bounding box center [1099, 66] width 24 height 24
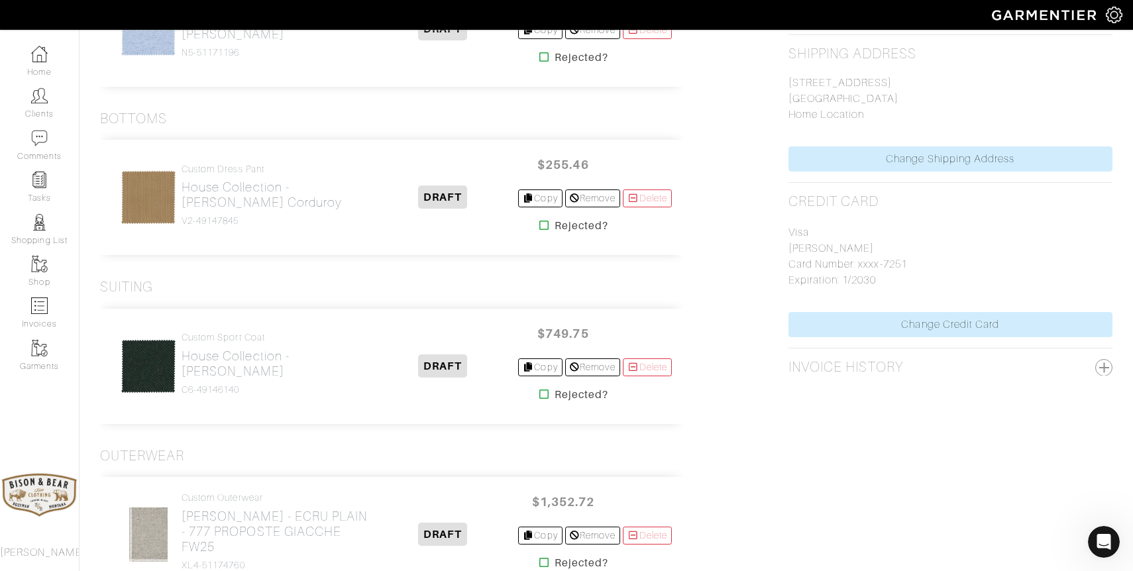
scroll to position [637, 0]
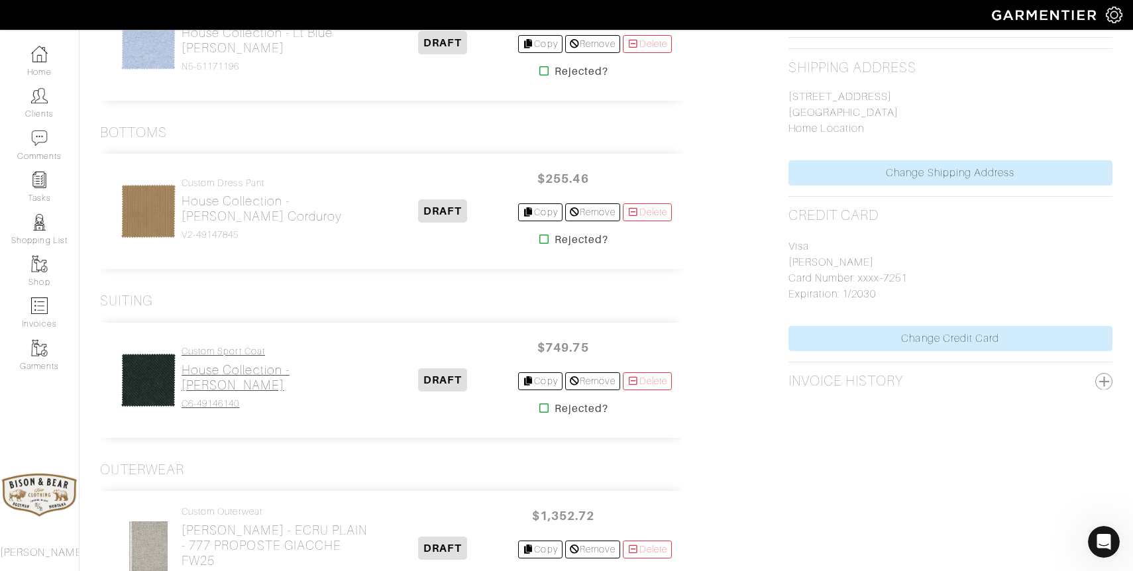
click at [252, 376] on h2 "House Collection - [PERSON_NAME]" at bounding box center [274, 377] width 186 height 30
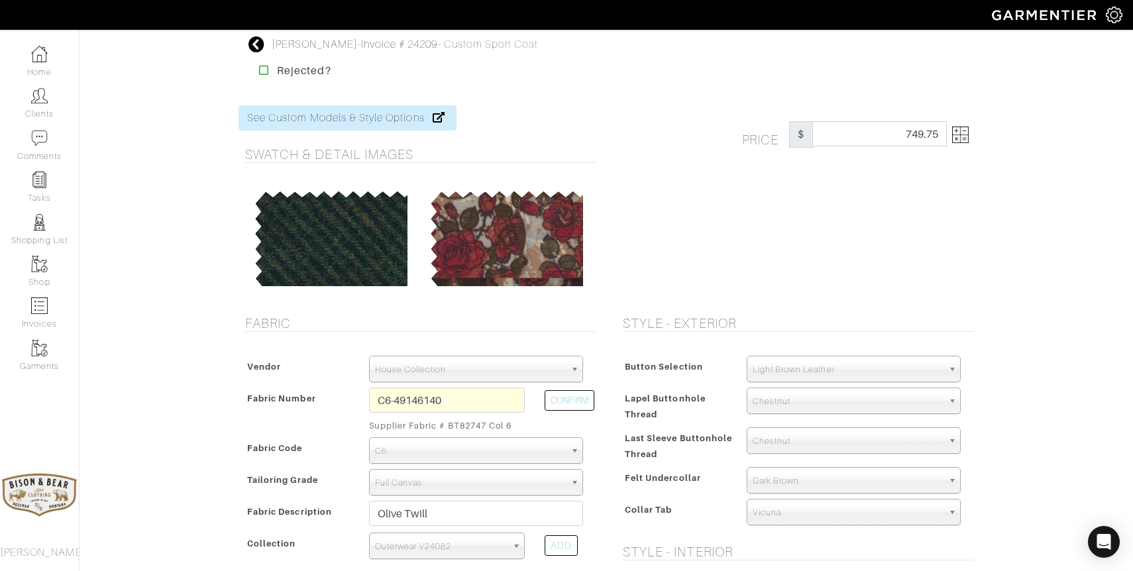
click at [960, 139] on img at bounding box center [960, 135] width 17 height 17
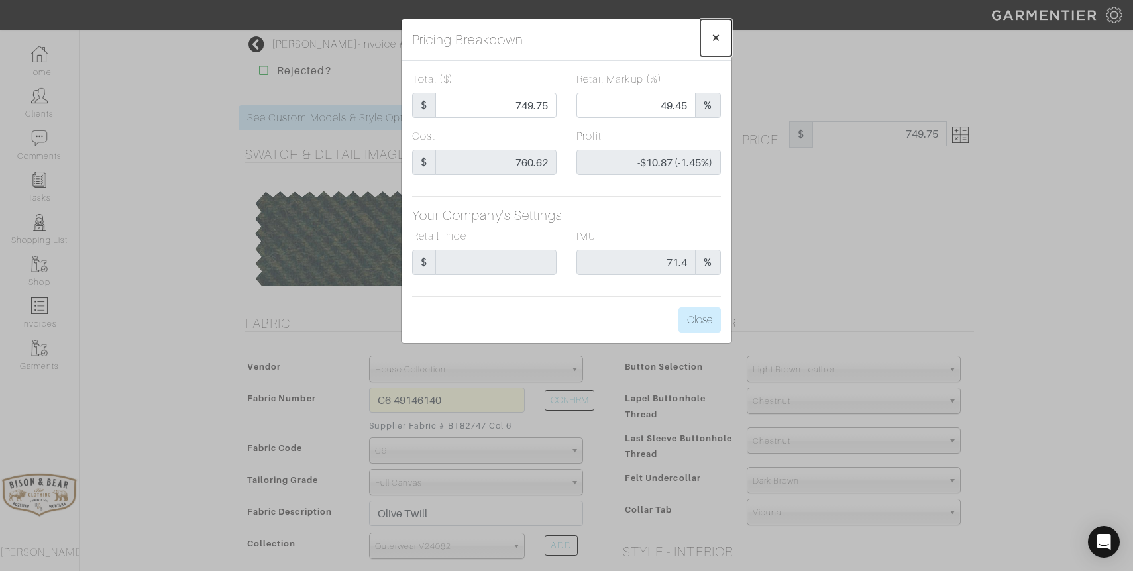
click at [719, 38] on span "×" at bounding box center [716, 37] width 10 height 18
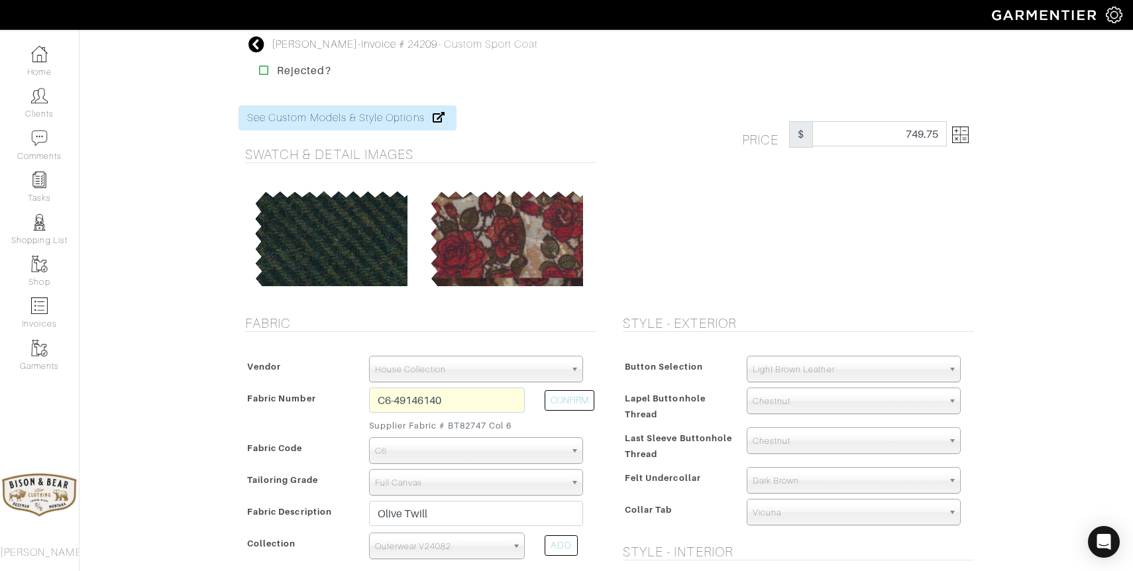
click at [256, 43] on icon at bounding box center [256, 44] width 17 height 16
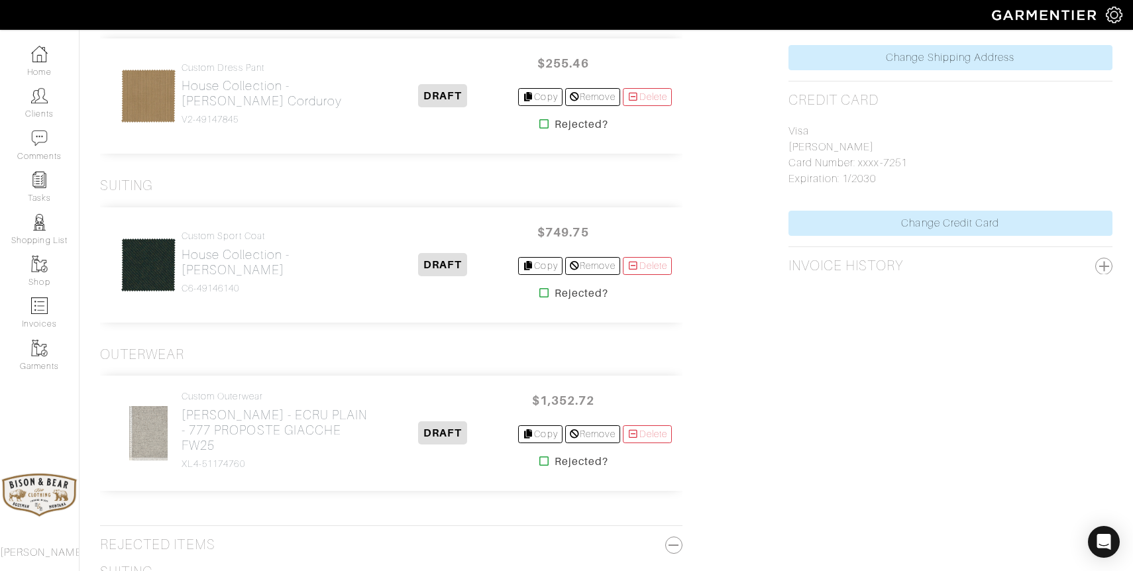
scroll to position [749, 0]
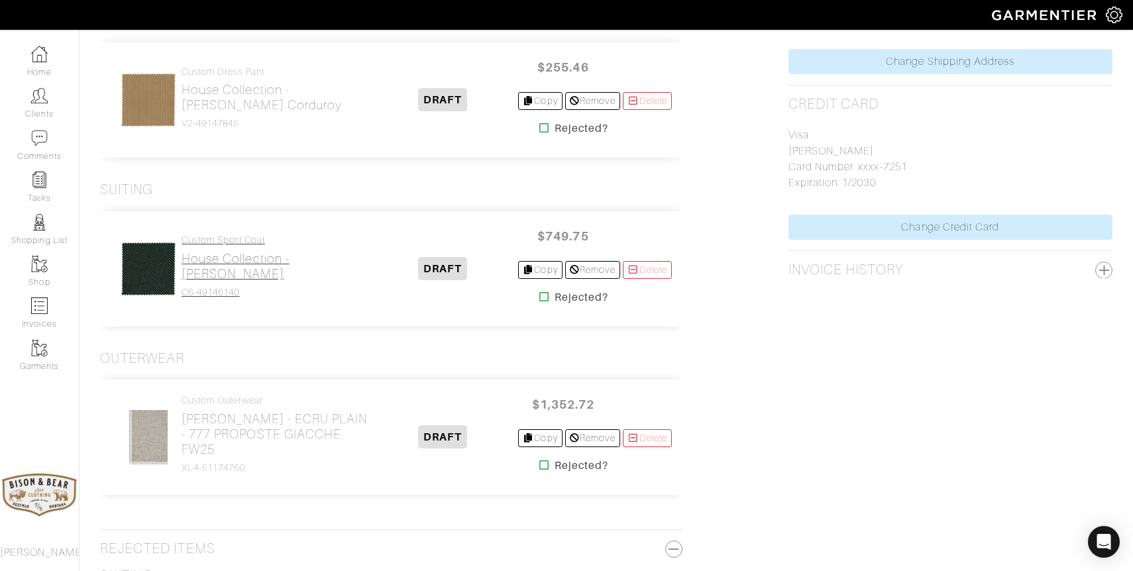
click at [233, 266] on h2 "House Collection - Olive Twill" at bounding box center [274, 266] width 186 height 30
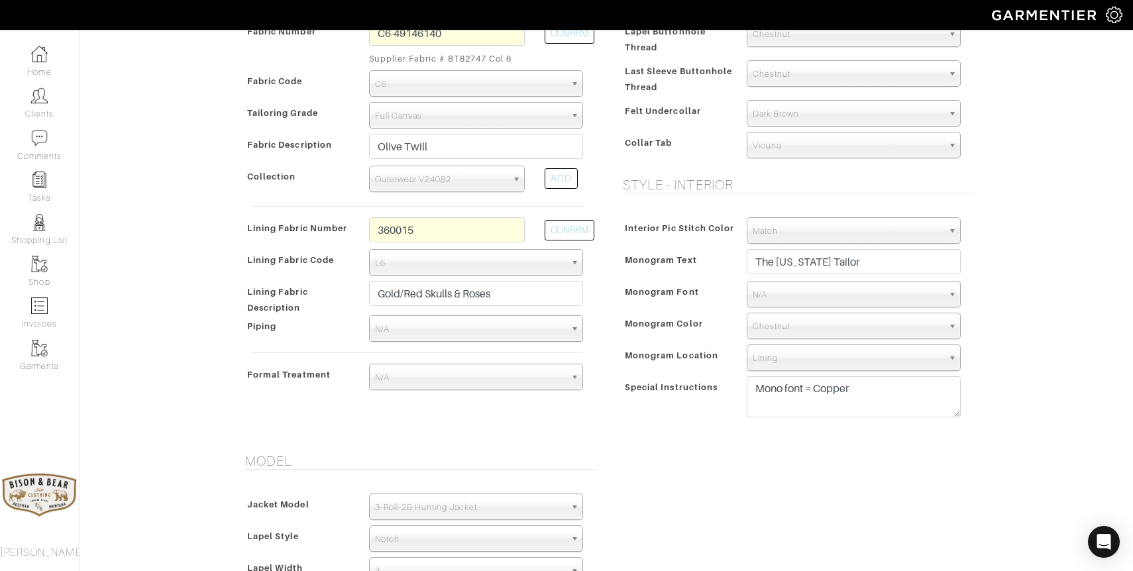
scroll to position [354, 0]
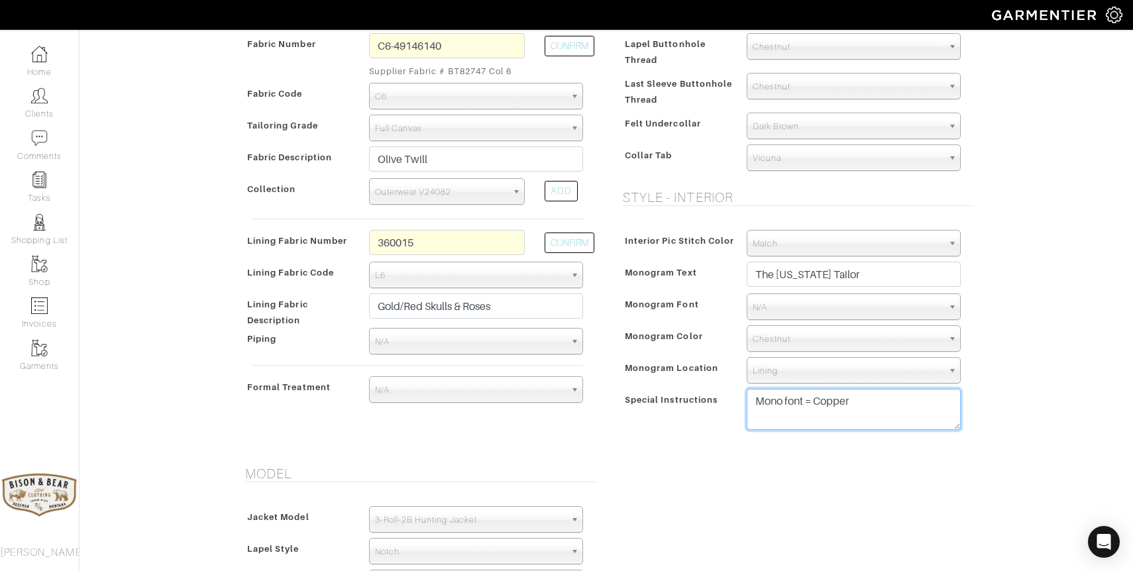
click at [862, 405] on textarea "Mono font = Copper" at bounding box center [854, 409] width 214 height 41
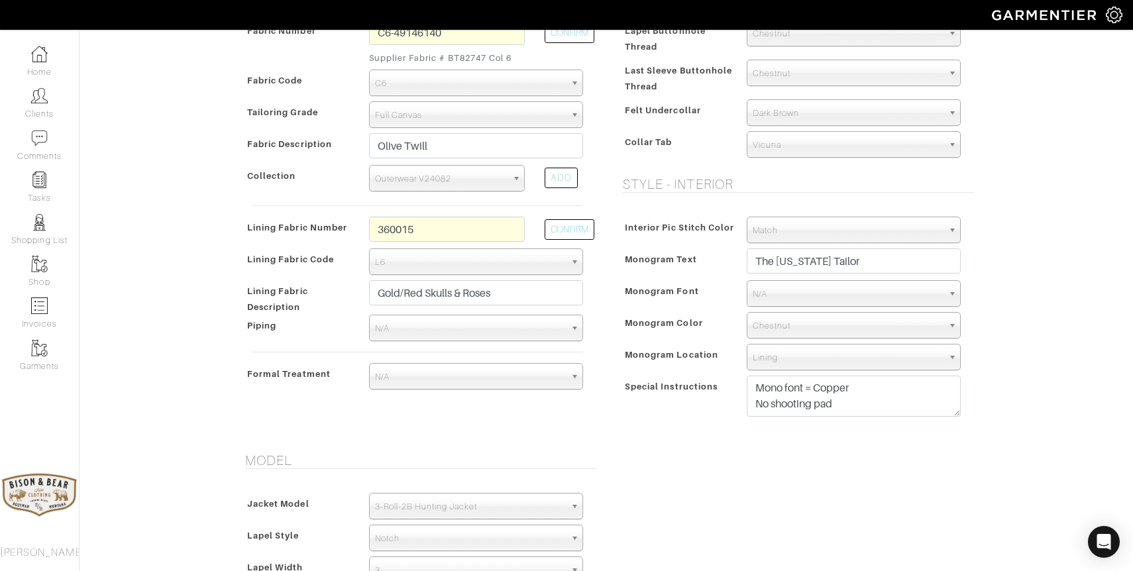
scroll to position [370, 0]
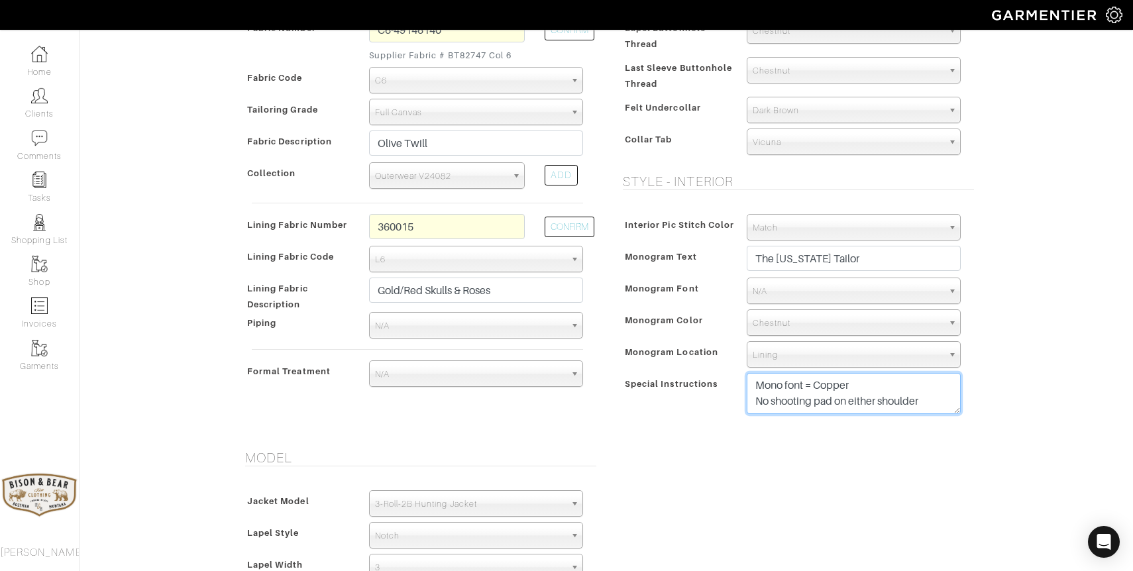
click at [825, 402] on textarea "Mono font = Copper" at bounding box center [854, 393] width 214 height 41
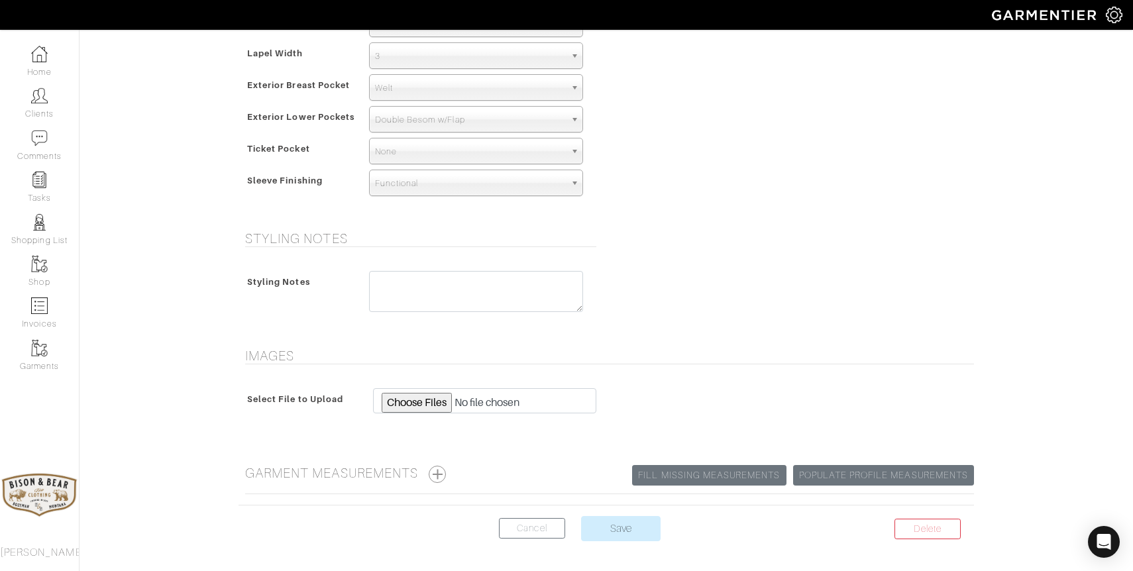
scroll to position [931, 0]
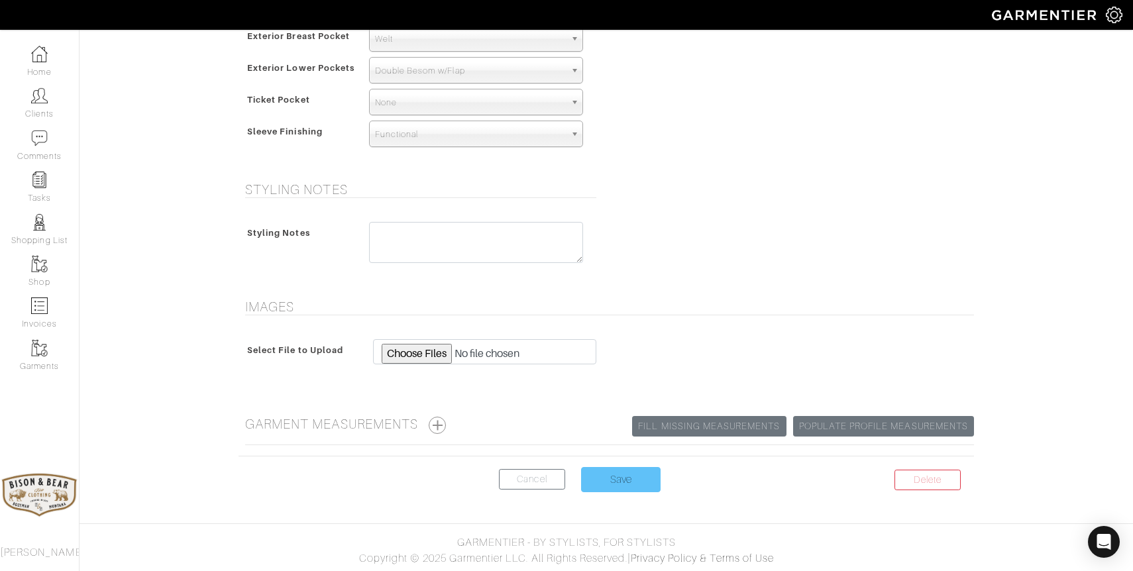
type textarea "Mono font = Copper No shooting patch on either shoulder"
click at [625, 484] on input "Save" at bounding box center [620, 479] width 79 height 25
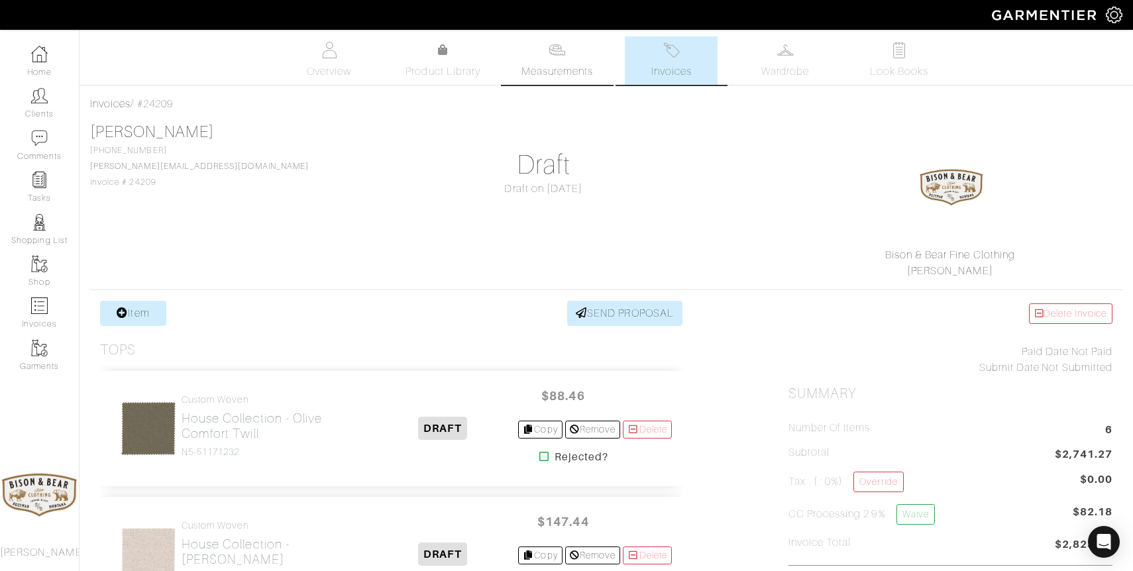
click at [573, 62] on link "Measurements" at bounding box center [557, 60] width 93 height 48
click at [558, 58] on img at bounding box center [556, 50] width 17 height 17
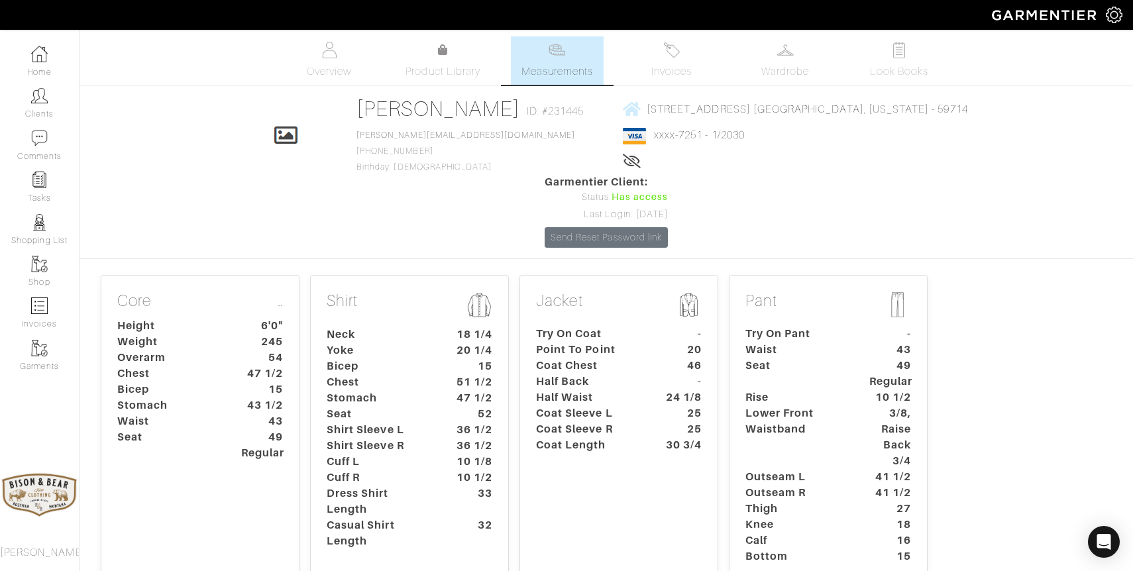
click at [431, 291] on p "Shirt" at bounding box center [410, 306] width 166 height 30
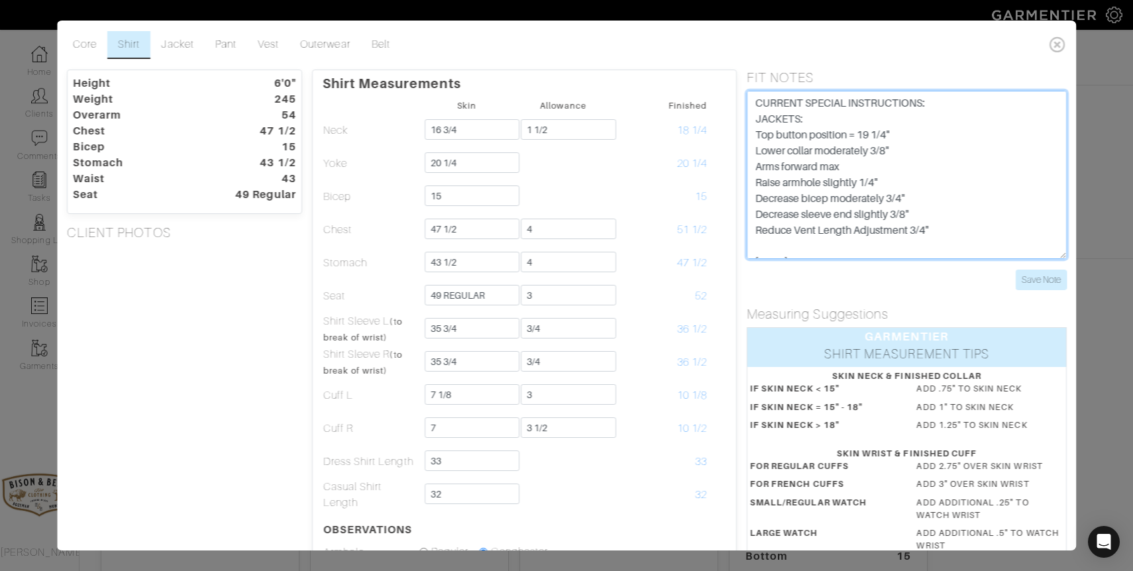
click at [960, 232] on textarea "CURRENT SPECIAL INSTRUCTIONS: JACKETS: Top button position = 19 1/4" Lower coll…" at bounding box center [907, 175] width 320 height 168
click at [936, 229] on textarea "CURRENT SPECIAL INSTRUCTIONS: JACKETS: Top button position = 19 1/4" Lower coll…" at bounding box center [907, 175] width 320 height 168
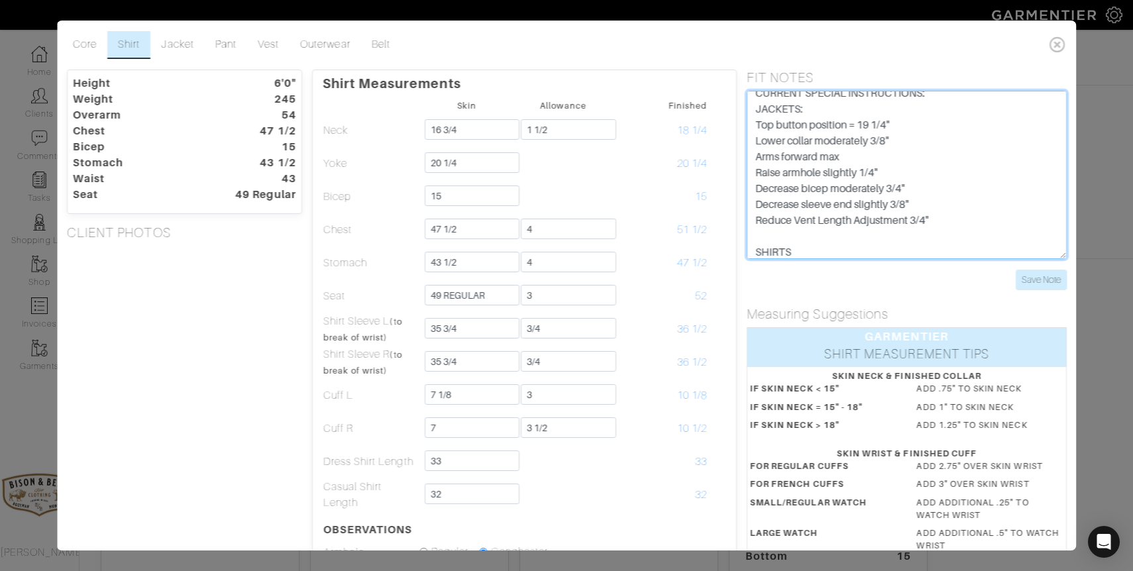
scroll to position [26, 0]
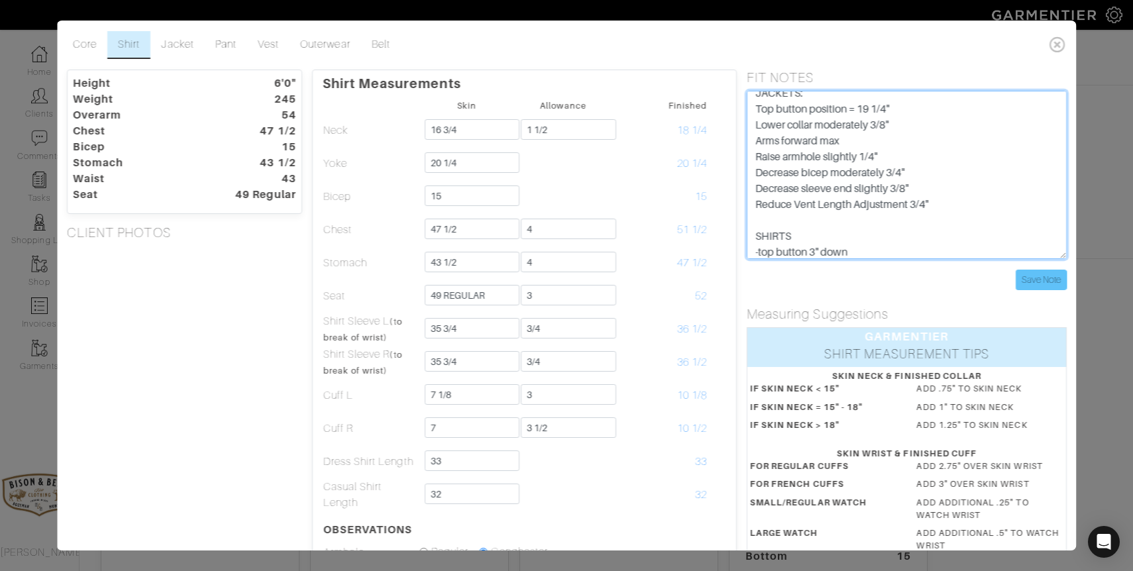
type textarea "CURRENT SPECIAL INSTRUCTIONS: JACKETS: Top button position = 19 1/4" Lower coll…"
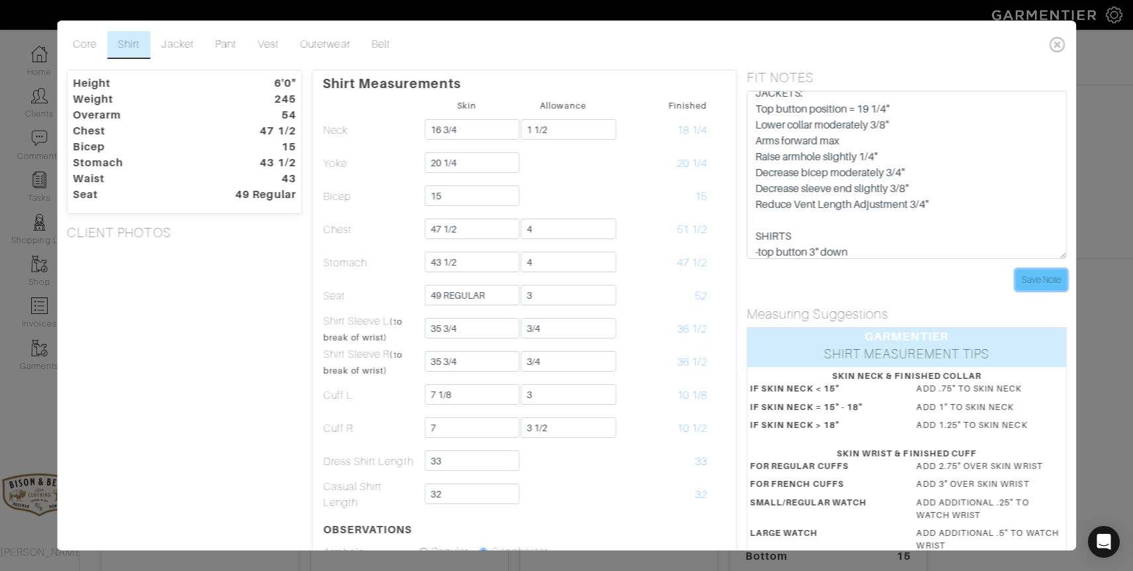
click at [1043, 281] on input "Save Note" at bounding box center [1040, 280] width 51 height 21
click at [1057, 46] on icon at bounding box center [1056, 44] width 27 height 26
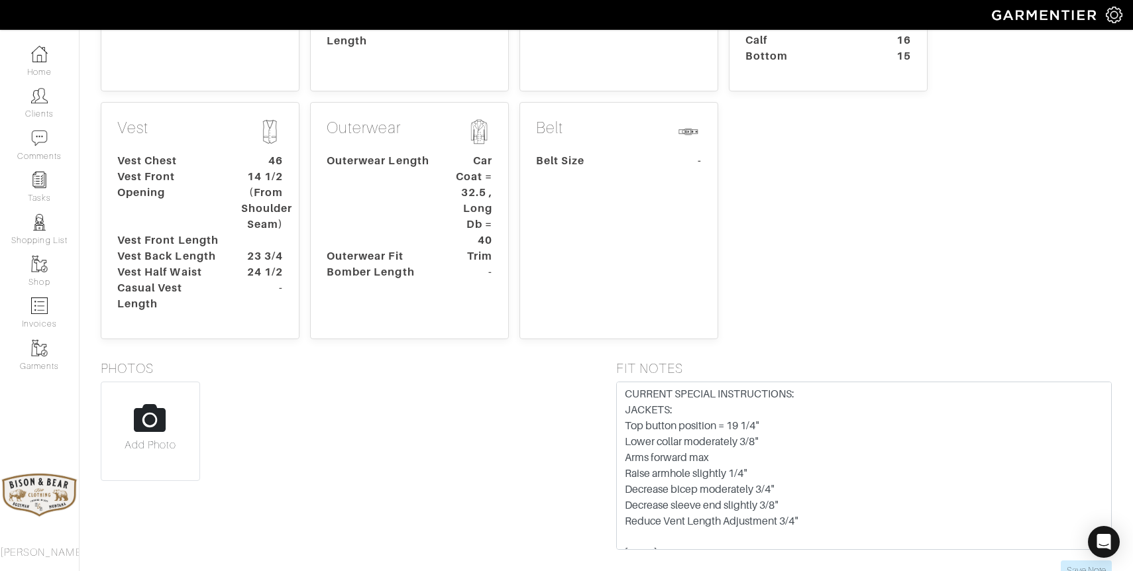
scroll to position [0, 0]
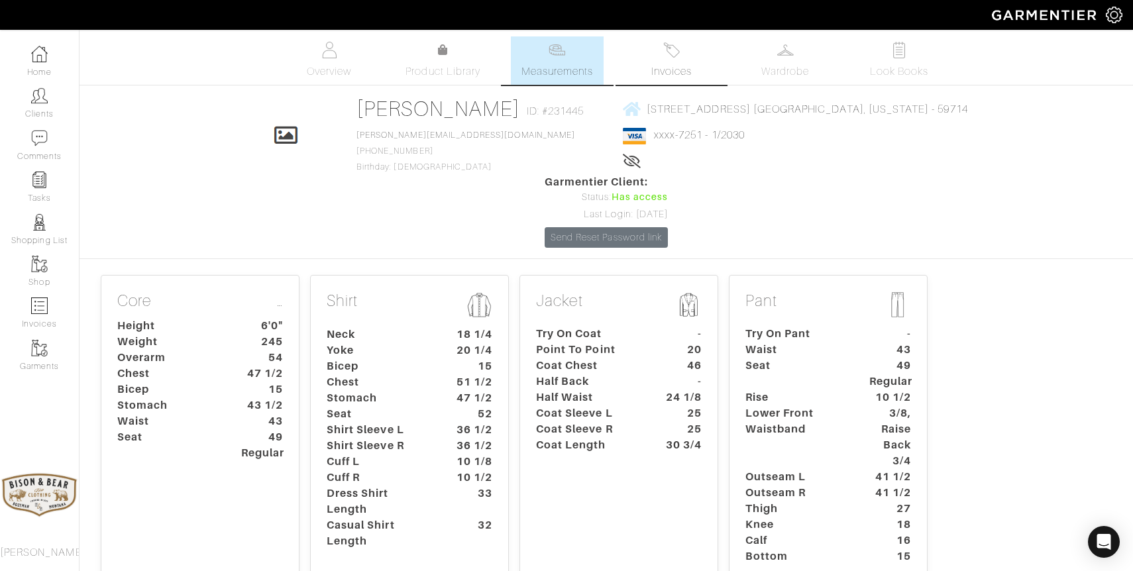
click at [670, 58] on img at bounding box center [671, 50] width 17 height 17
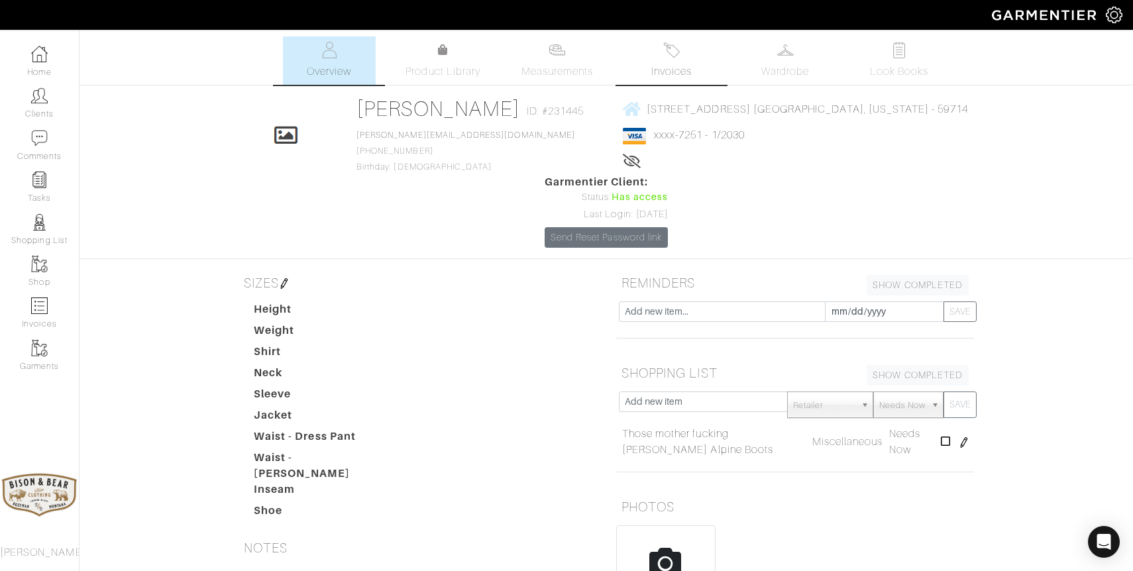
click at [684, 60] on link "Invoices" at bounding box center [671, 60] width 93 height 48
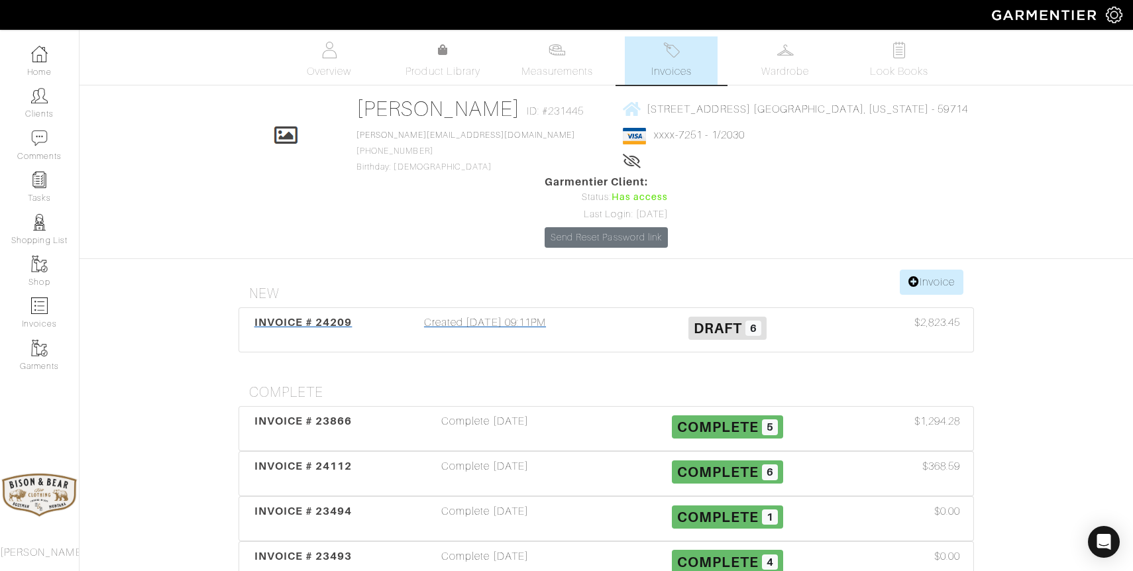
click at [477, 315] on div "Created [DATE] 09:11PM" at bounding box center [485, 330] width 242 height 30
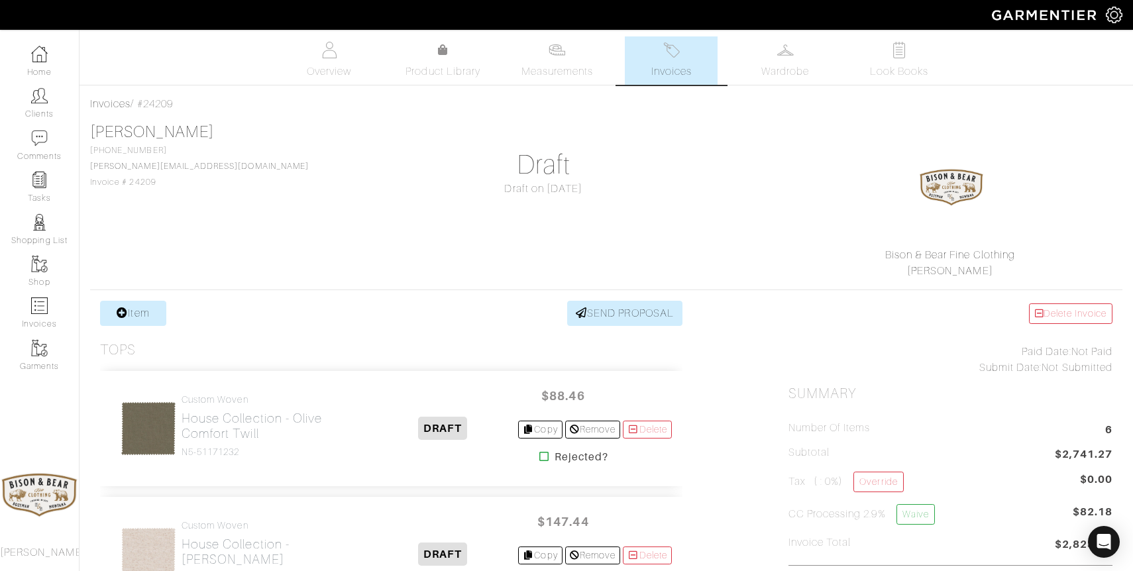
click at [661, 50] on link "Invoices" at bounding box center [671, 60] width 93 height 48
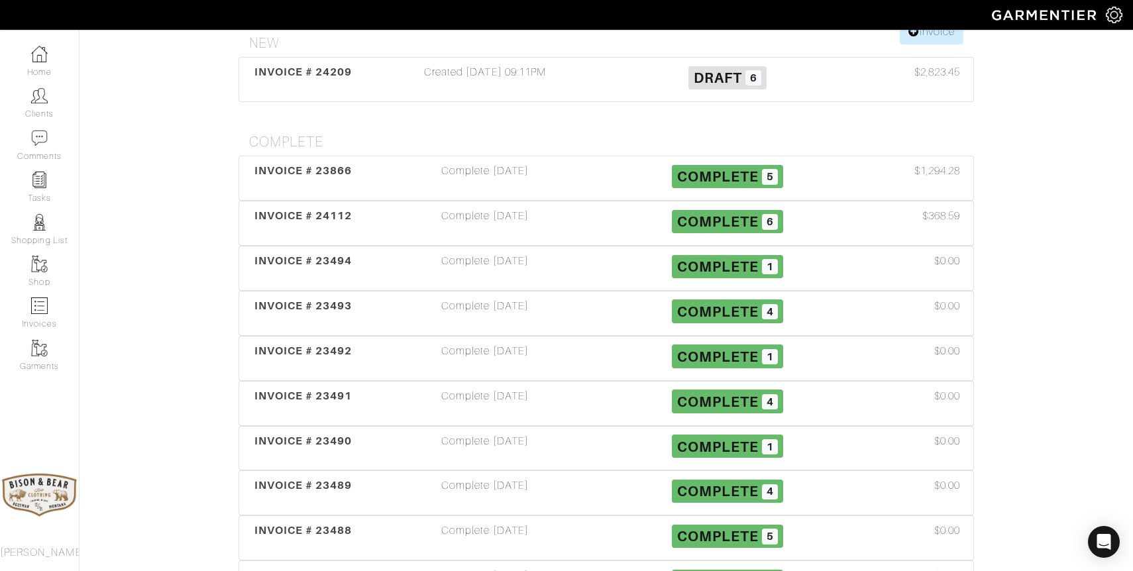
scroll to position [252, 0]
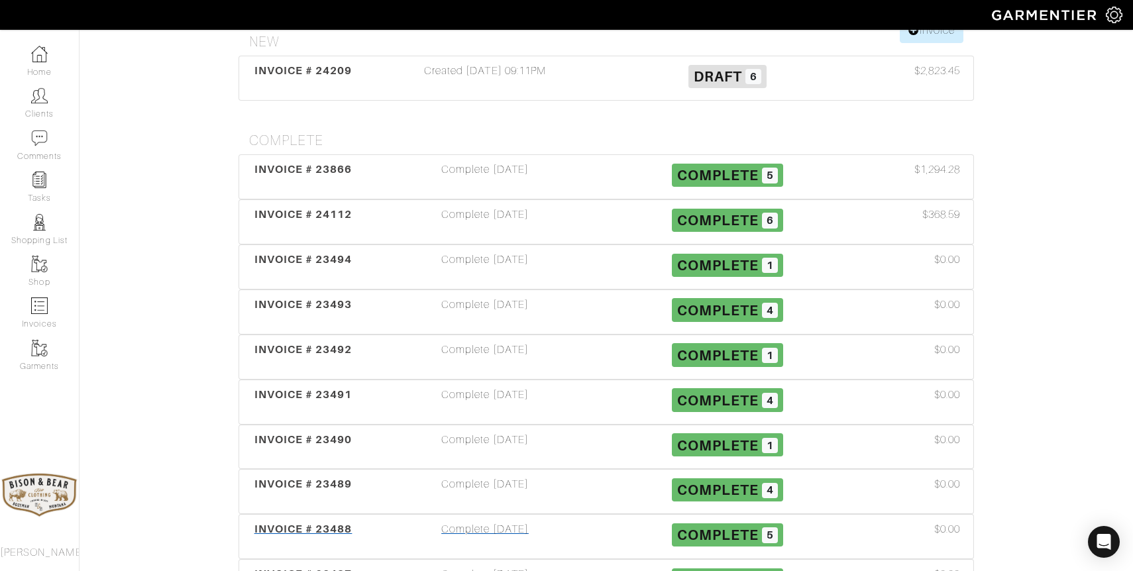
click at [472, 521] on div "Complete [DATE]" at bounding box center [485, 536] width 242 height 30
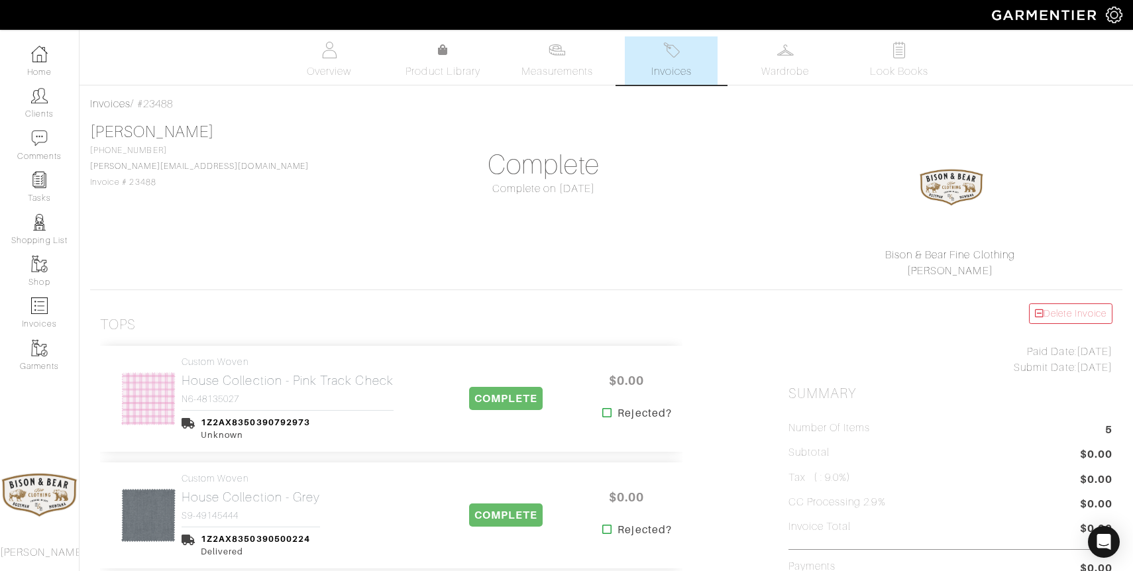
scroll to position [252, 0]
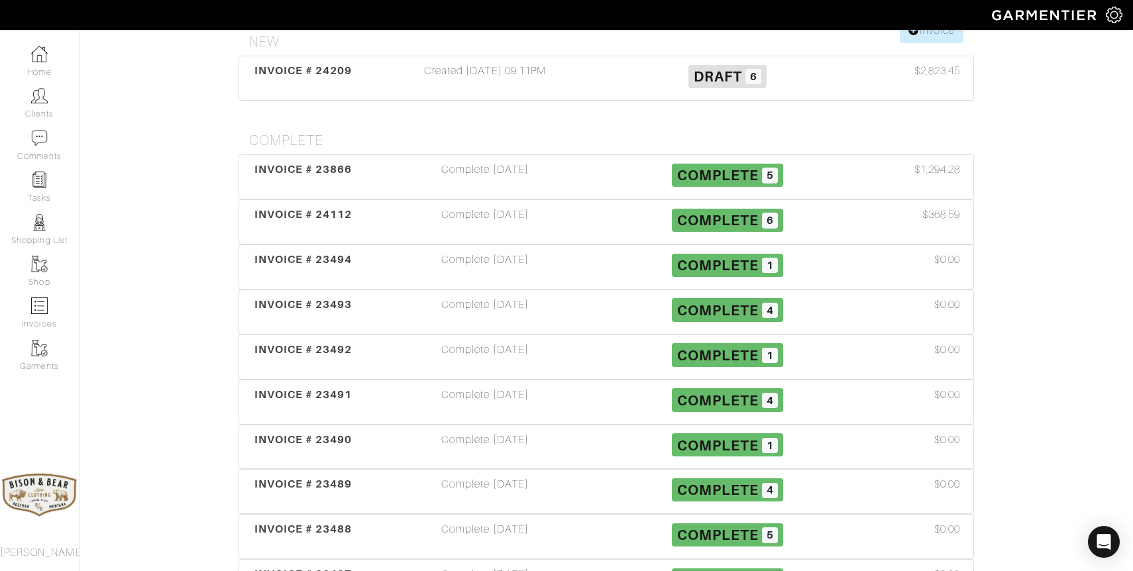
click at [184, 44] on div "Mike Dawkins Invoices Overview Measurements Product Library Invoices Wardrobe L…" at bounding box center [566, 210] width 1133 height 851
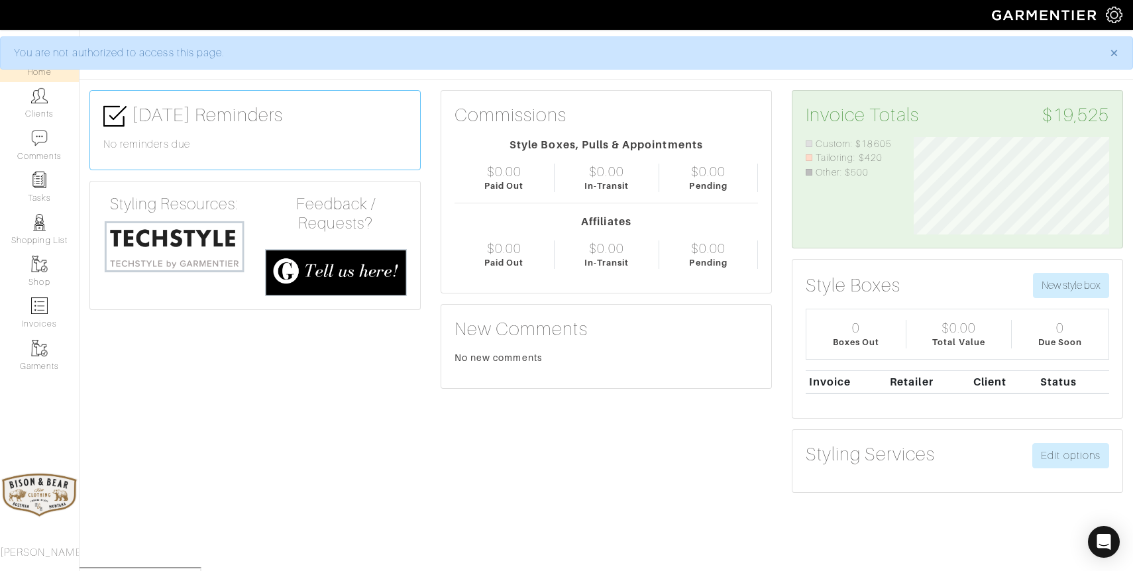
scroll to position [97, 215]
click at [35, 109] on link "Clients" at bounding box center [39, 103] width 79 height 42
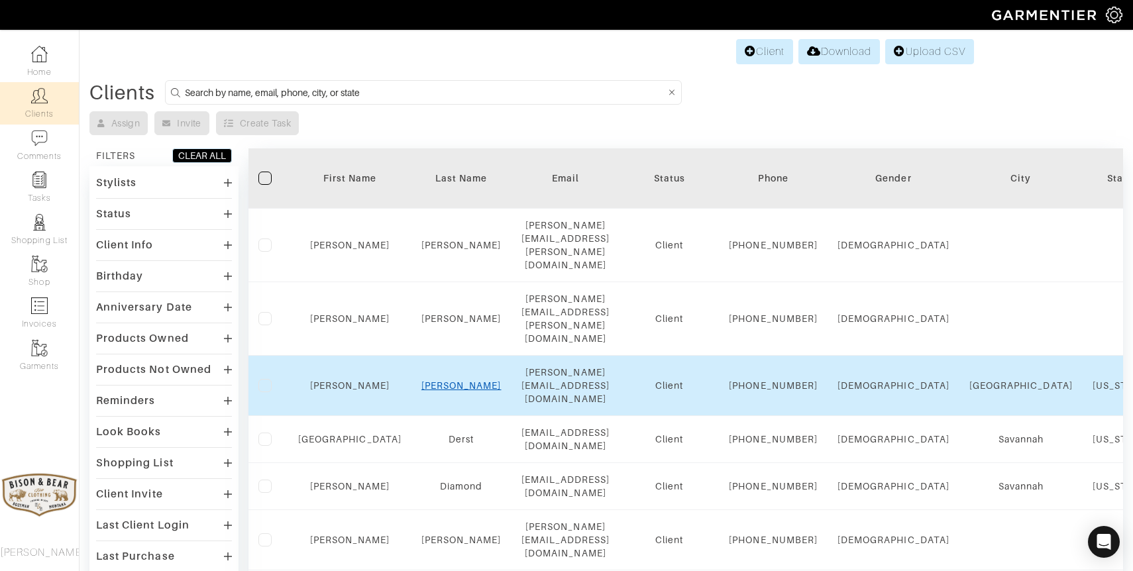
click at [426, 380] on link "[PERSON_NAME]" at bounding box center [461, 385] width 80 height 11
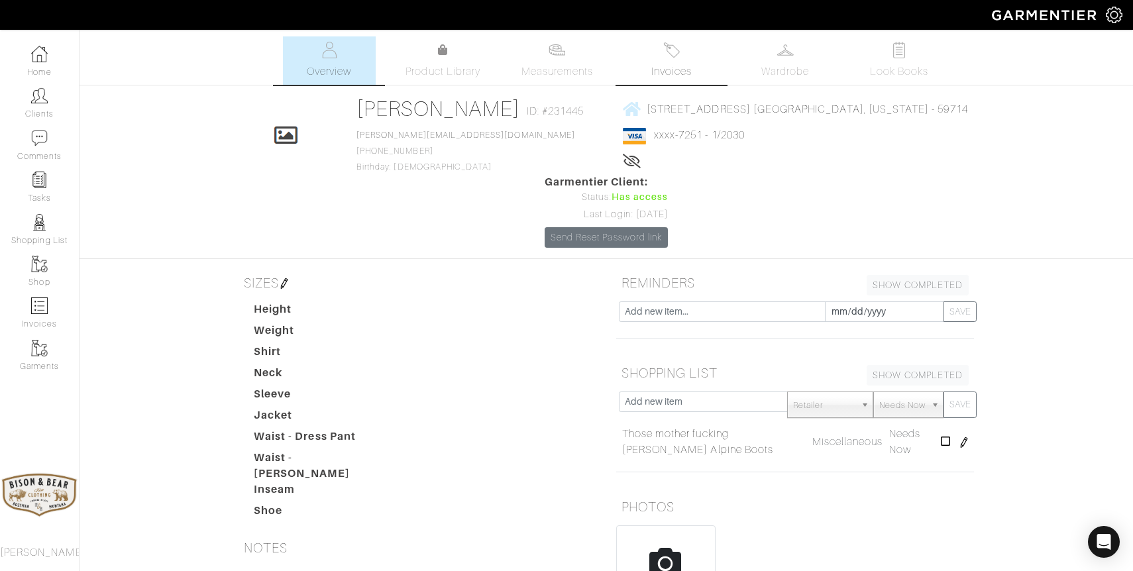
click at [674, 51] on img at bounding box center [671, 50] width 17 height 17
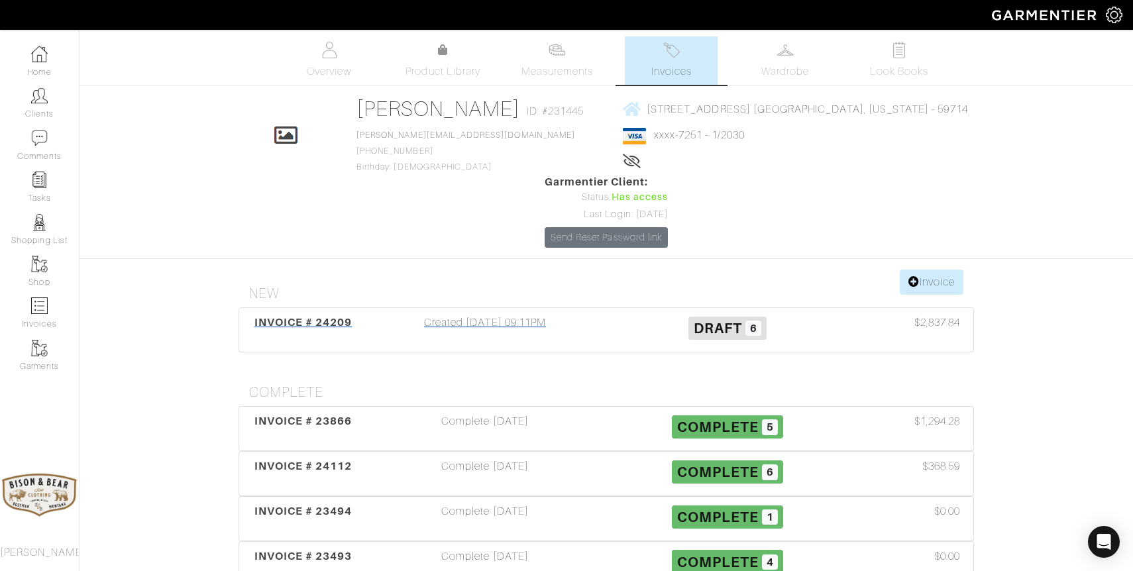
click at [484, 315] on div "Created [DATE] 09:11PM" at bounding box center [485, 330] width 242 height 30
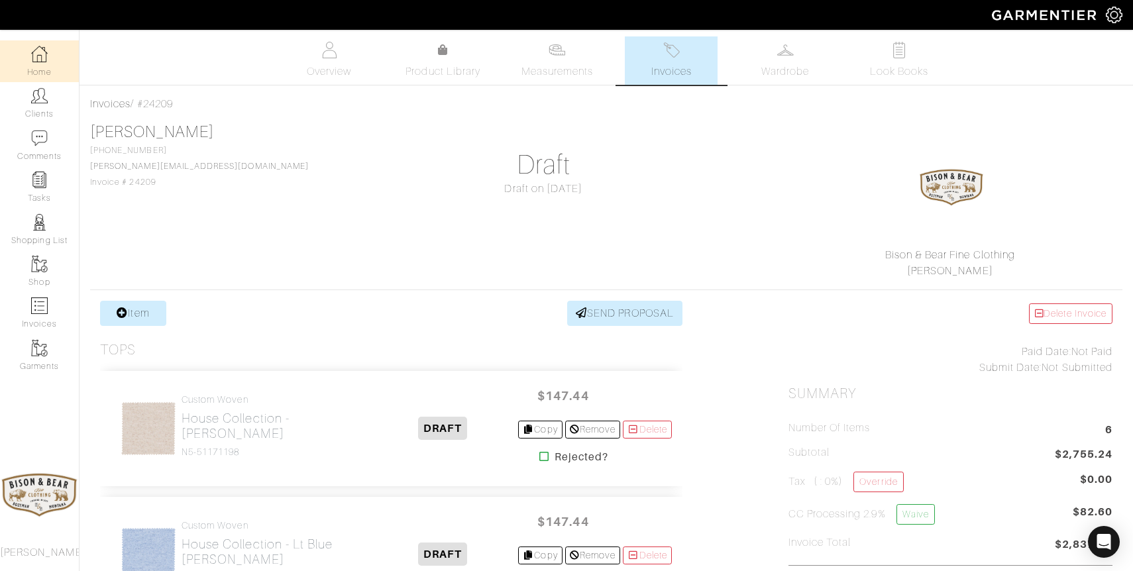
click at [27, 48] on link "Home" at bounding box center [39, 61] width 79 height 42
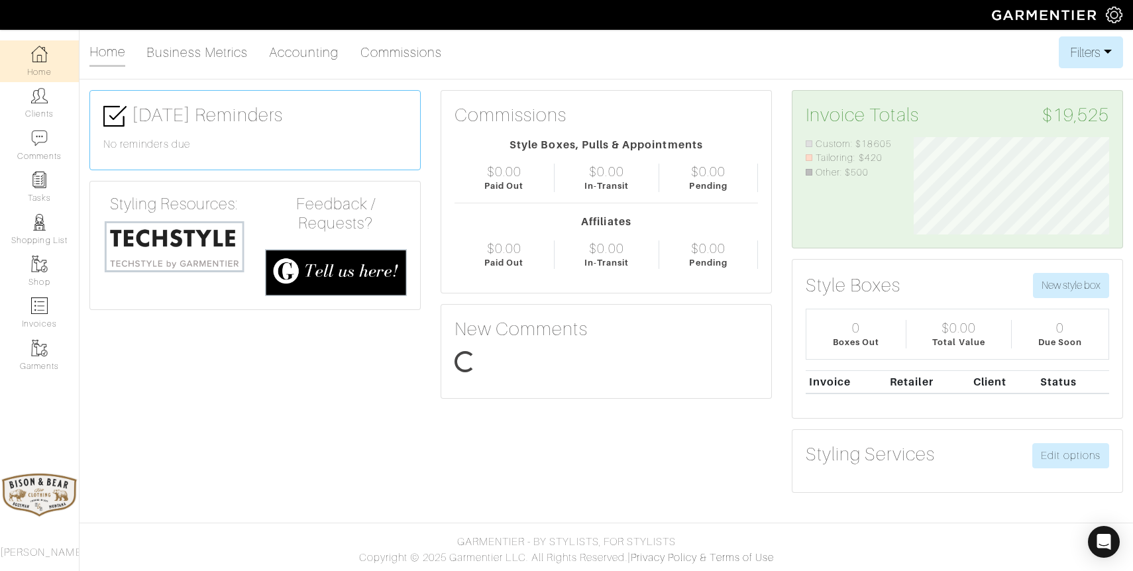
scroll to position [97, 215]
click at [44, 107] on link "Clients" at bounding box center [39, 103] width 79 height 42
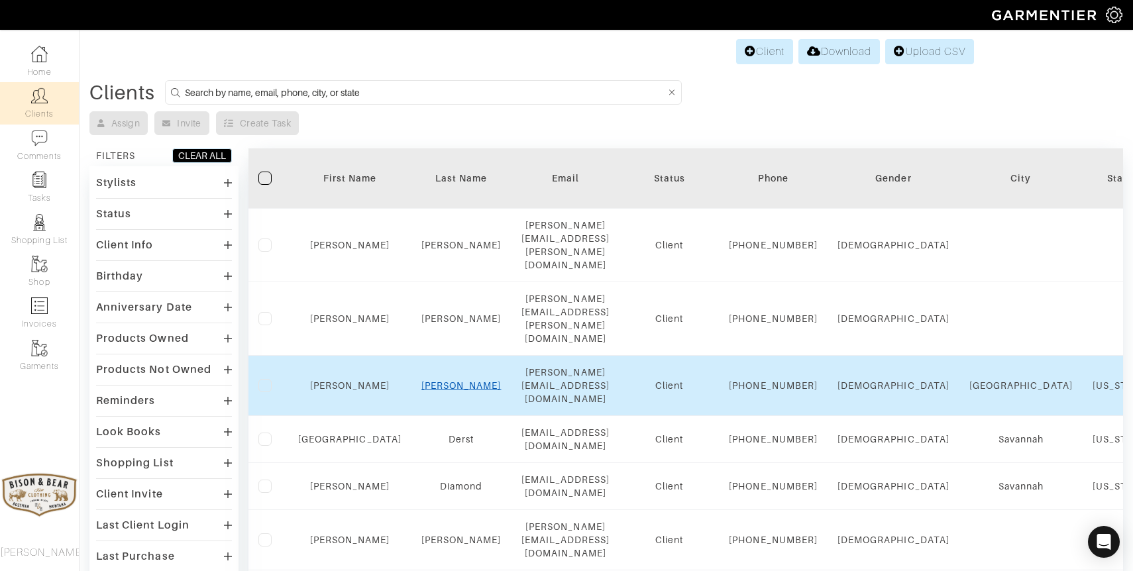
click at [433, 380] on link "Dawkins" at bounding box center [461, 385] width 80 height 11
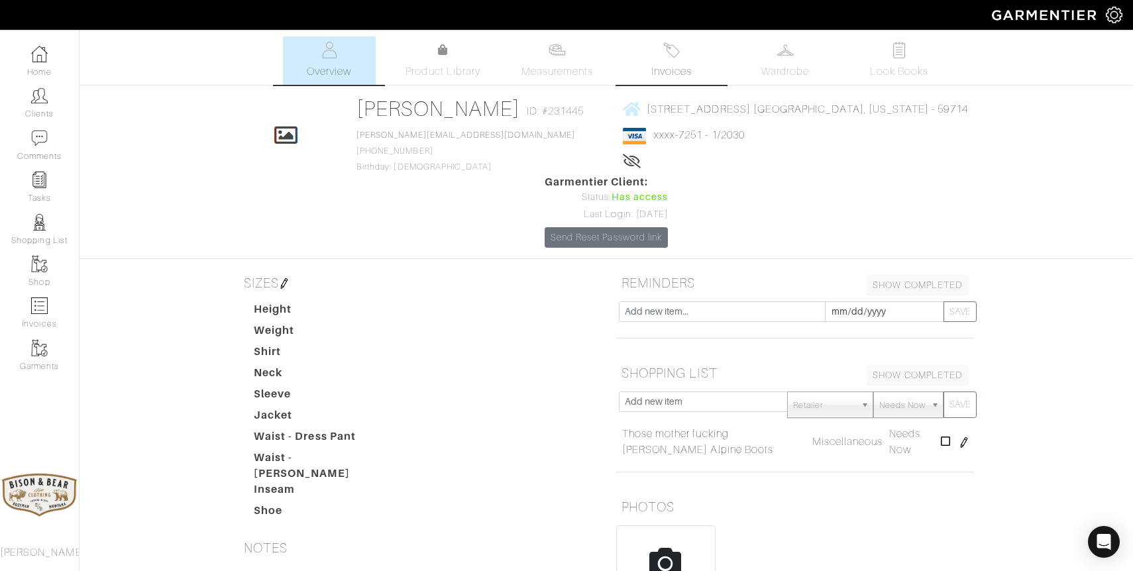
click at [668, 63] on link "Invoices" at bounding box center [671, 60] width 93 height 48
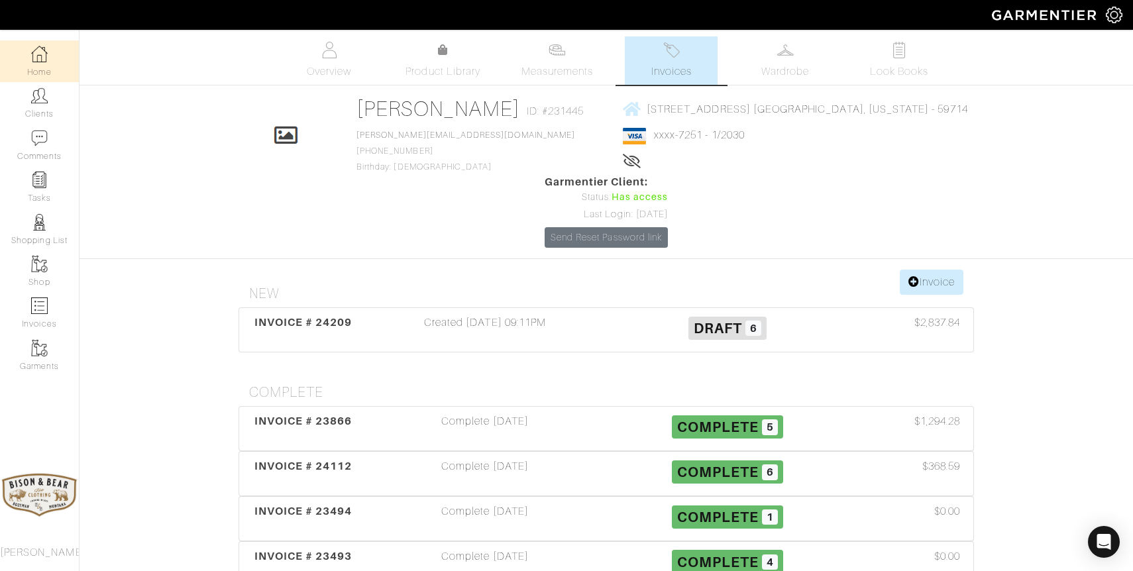
click at [50, 51] on link "Home" at bounding box center [39, 61] width 79 height 42
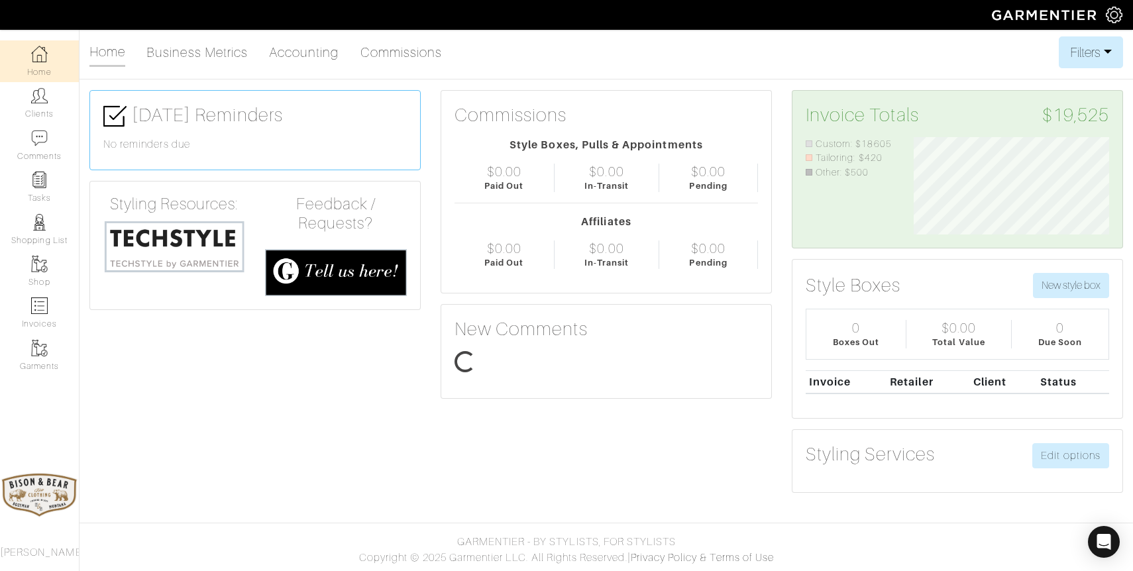
scroll to position [97, 215]
